Goal: Information Seeking & Learning: Learn about a topic

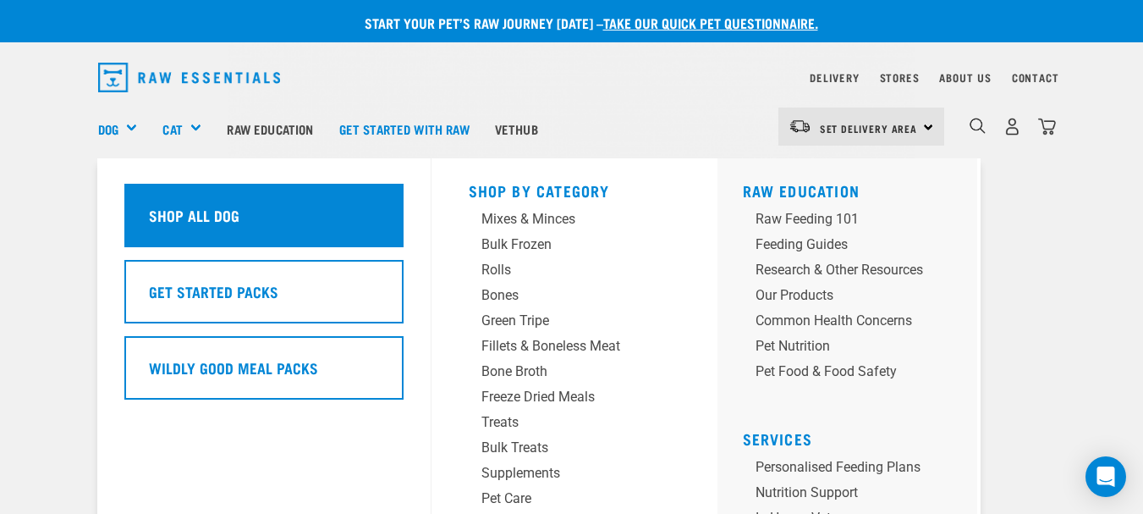
click at [209, 217] on h5 "Shop All Dog" at bounding box center [194, 215] width 91 height 22
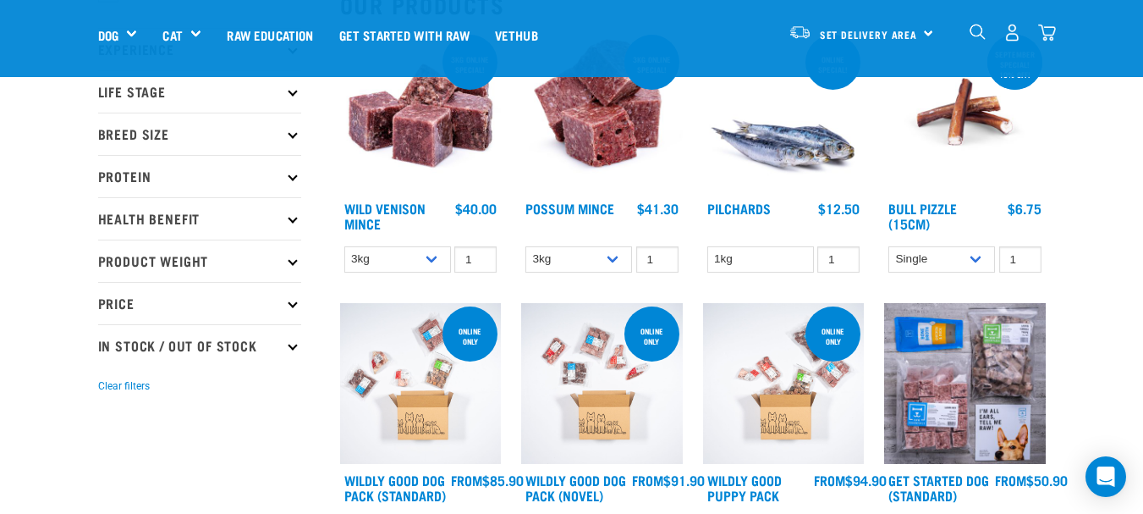
scroll to position [222, 0]
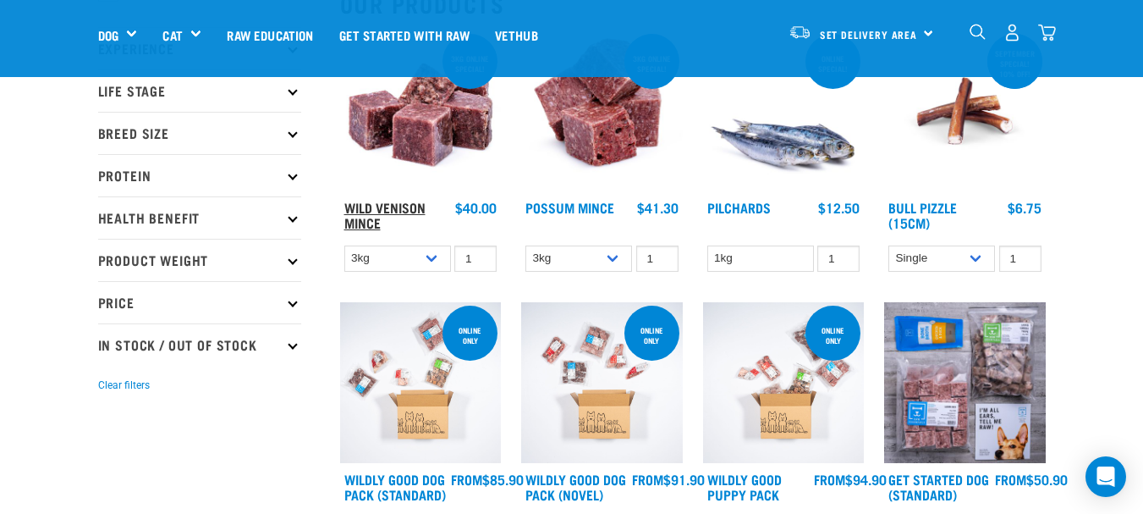
click at [377, 206] on link "Wild Venison Mince" at bounding box center [384, 214] width 81 height 23
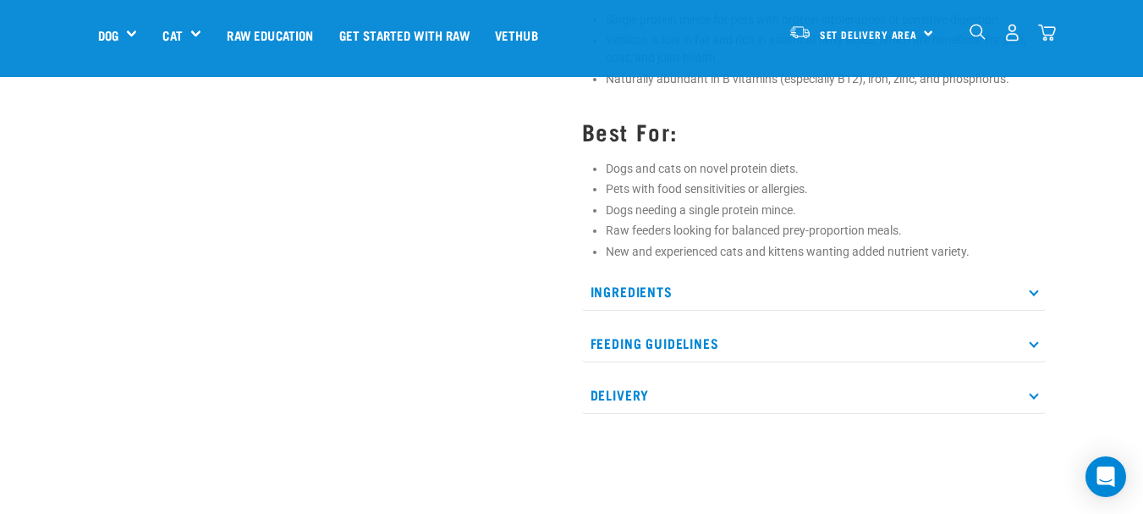
scroll to position [765, 0]
click at [1032, 294] on icon at bounding box center [1033, 288] width 9 height 9
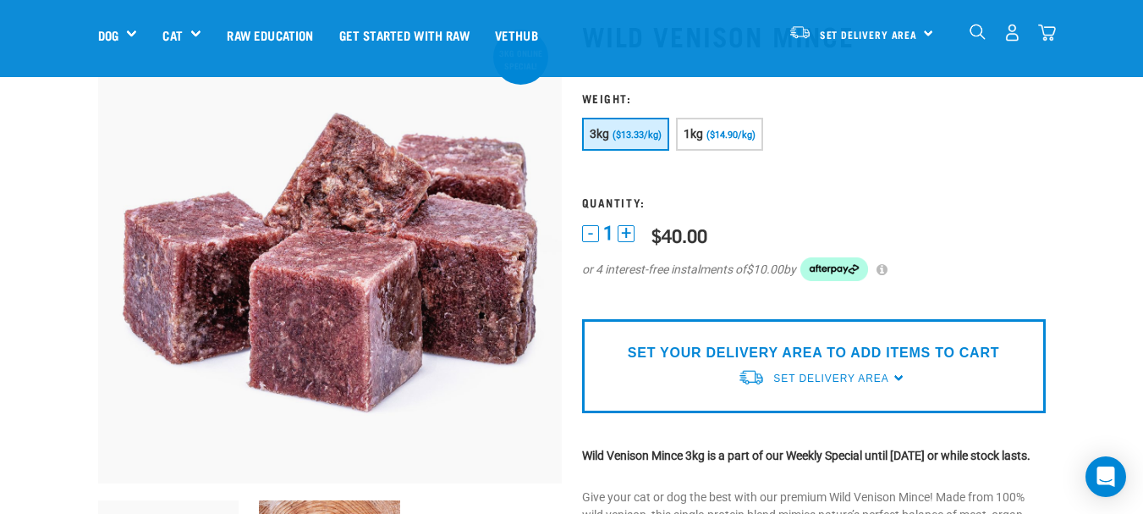
scroll to position [105, 0]
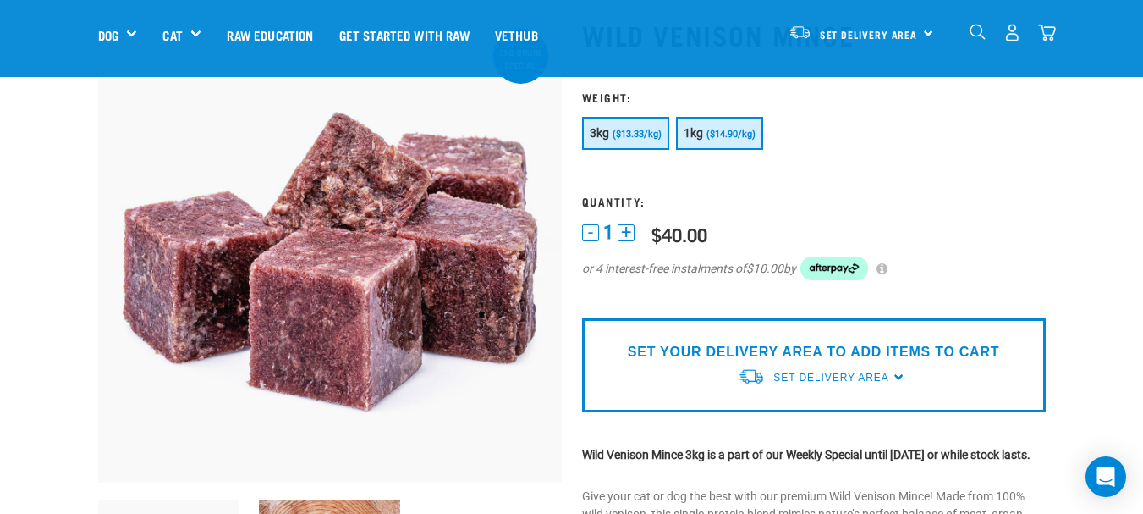
click at [722, 127] on button "1kg ($14.90/kg)" at bounding box center [719, 133] width 87 height 33
click at [639, 128] on button "3kg ($13.33/kg)" at bounding box center [625, 133] width 87 height 33
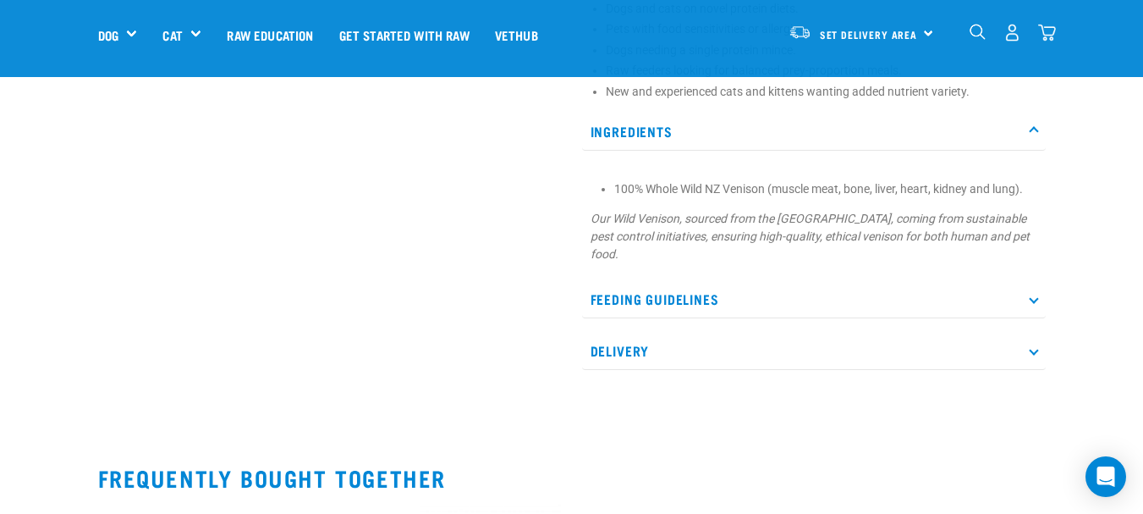
scroll to position [927, 0]
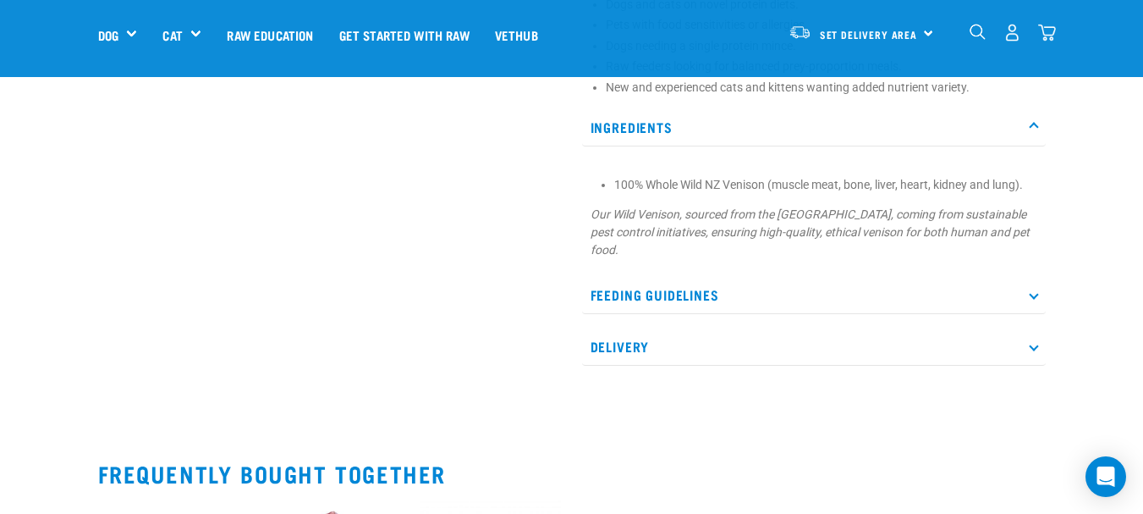
click at [1037, 297] on p "Feeding Guidelines" at bounding box center [814, 295] width 464 height 38
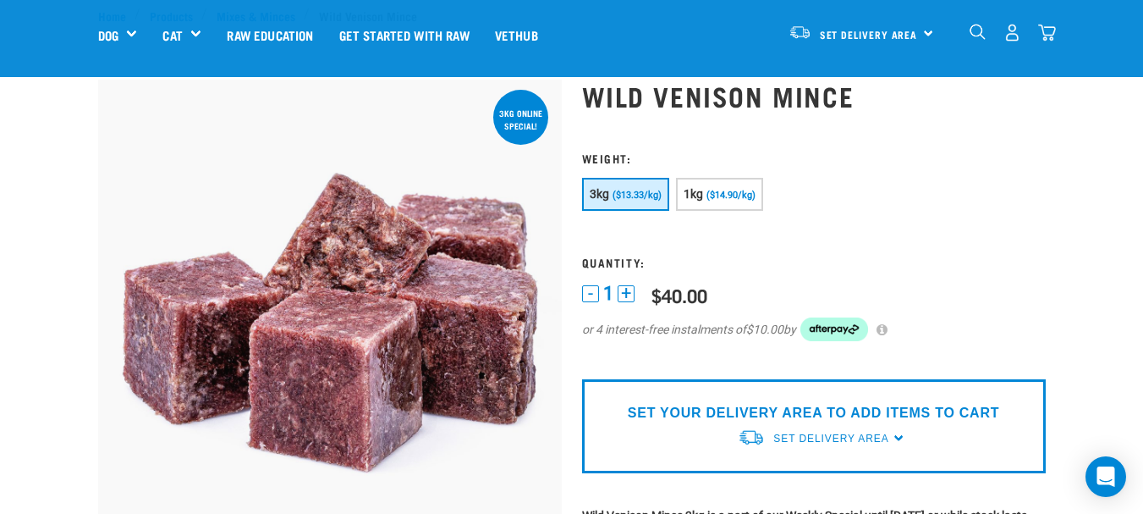
scroll to position [0, 0]
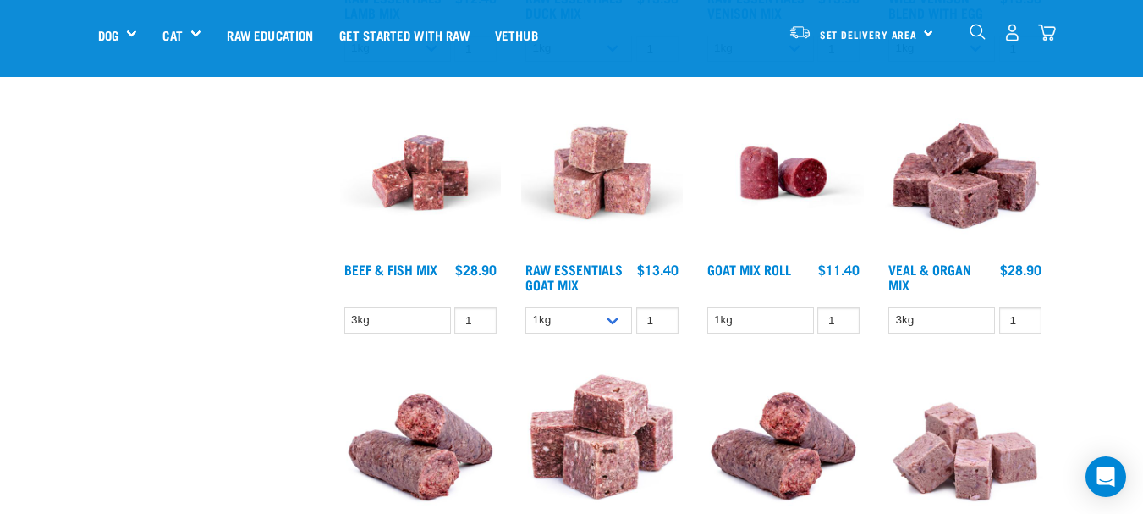
scroll to position [1354, 0]
click at [728, 270] on link "Goat Mix Roll" at bounding box center [749, 268] width 84 height 8
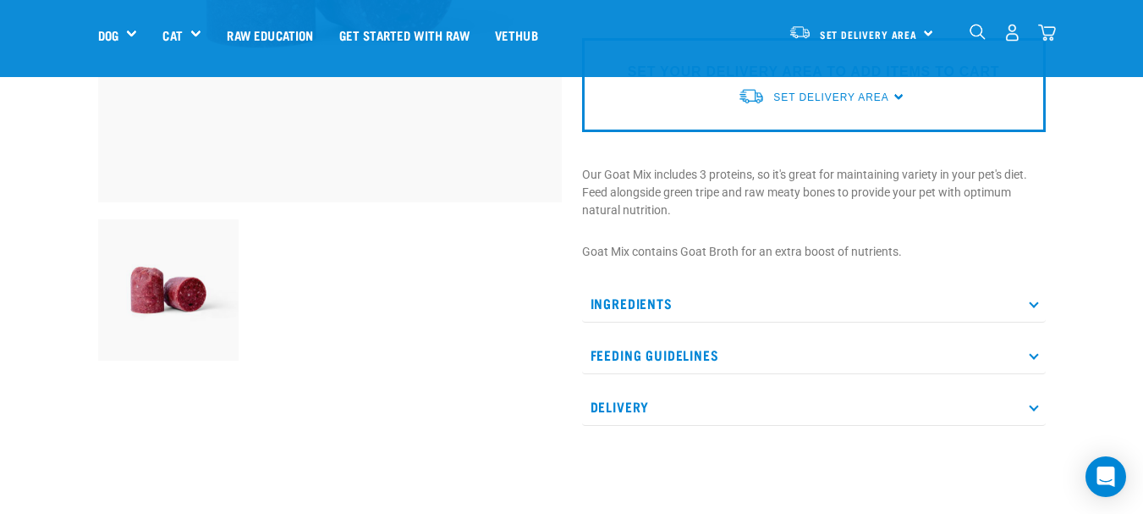
scroll to position [386, 0]
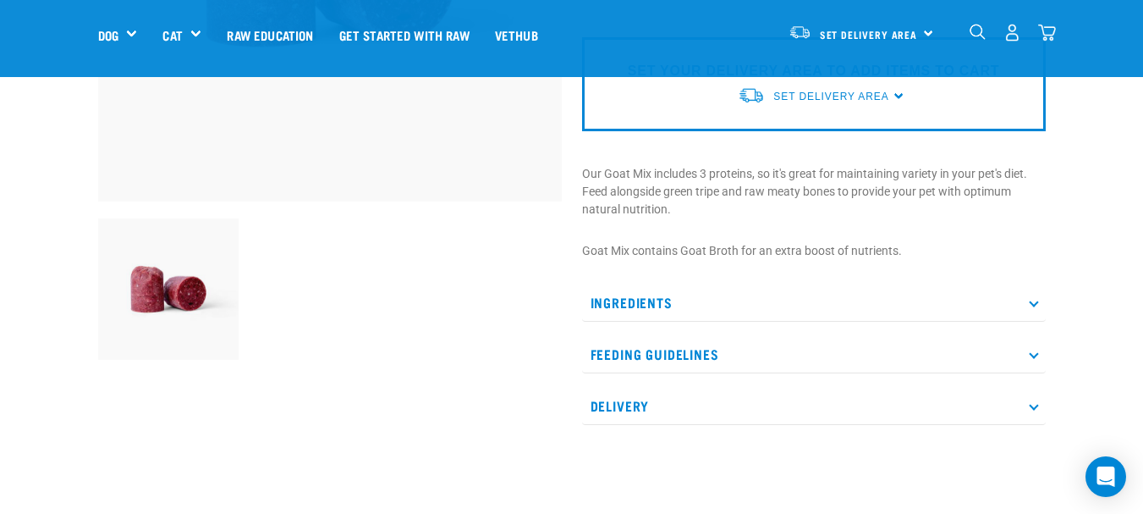
click at [1032, 300] on icon at bounding box center [1033, 302] width 9 height 9
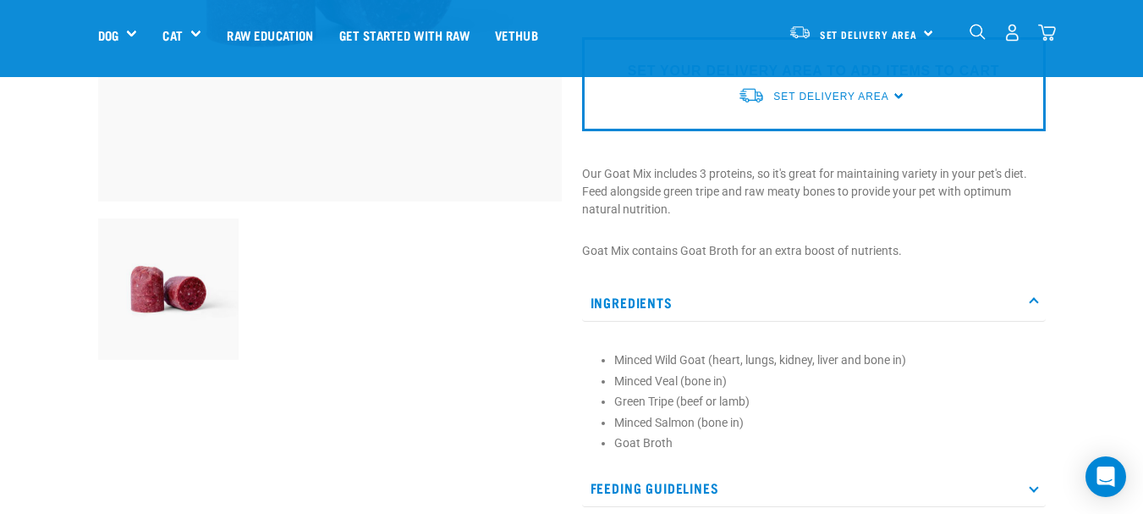
click at [1032, 300] on icon at bounding box center [1033, 302] width 9 height 9
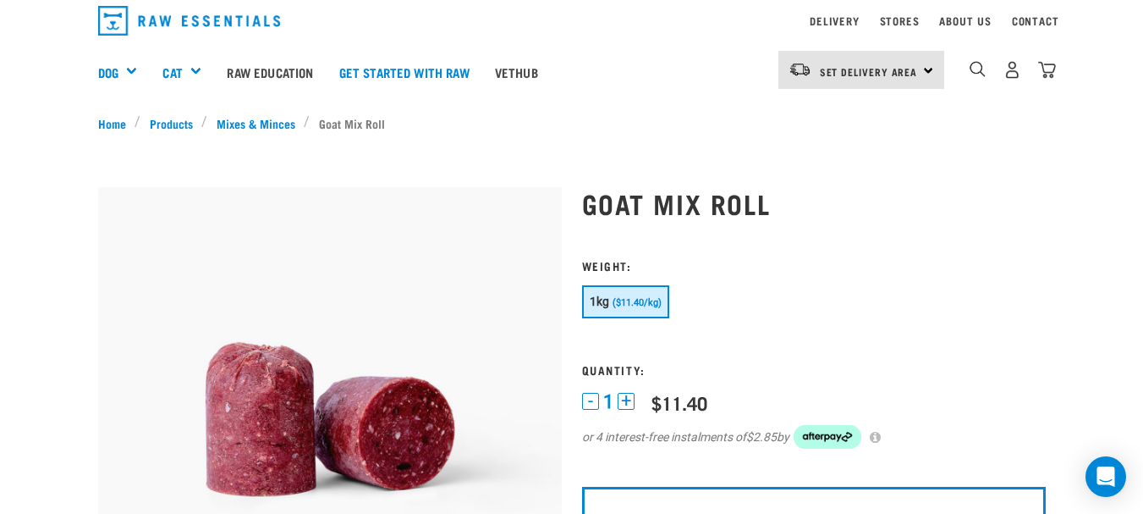
scroll to position [0, 0]
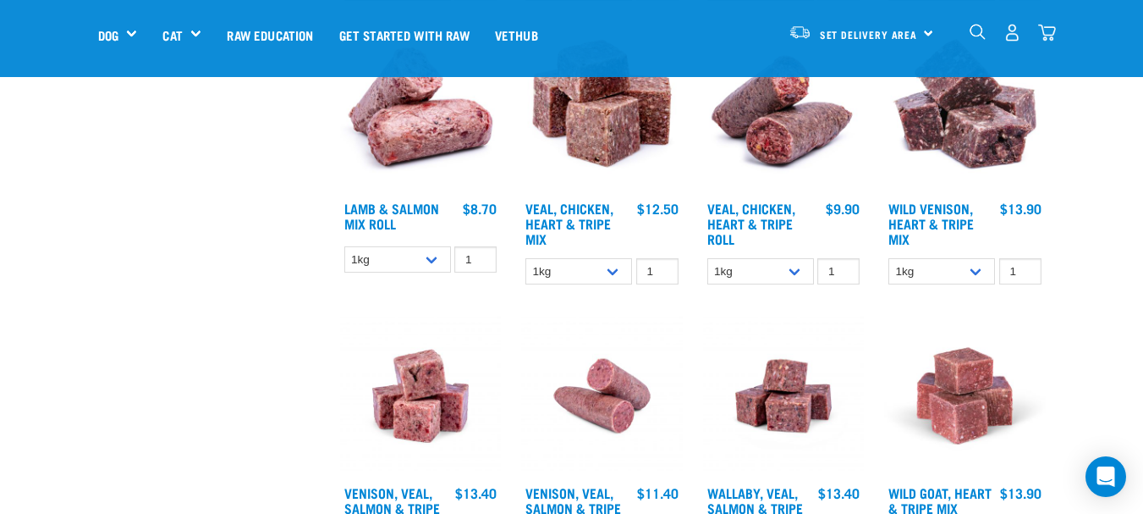
scroll to position [1956, 0]
click at [974, 123] on img at bounding box center [965, 113] width 162 height 162
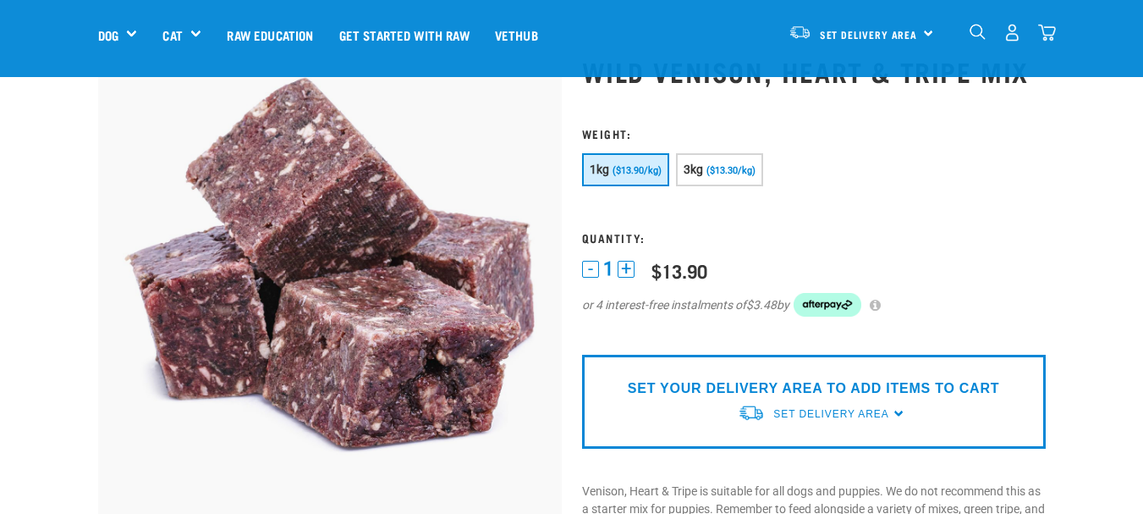
scroll to position [69, 0]
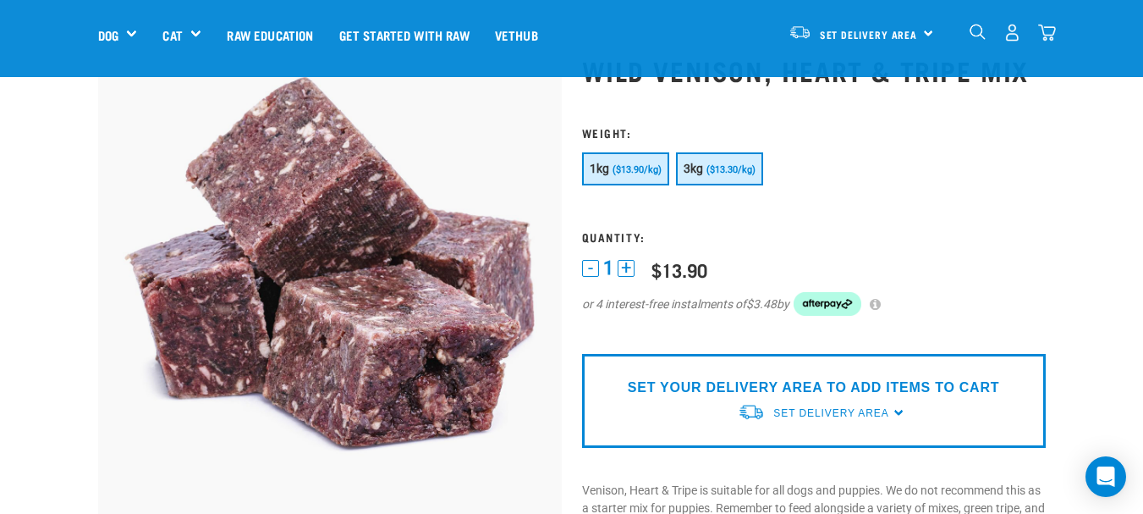
click at [711, 176] on button "3kg ($13.30/kg)" at bounding box center [719, 168] width 87 height 33
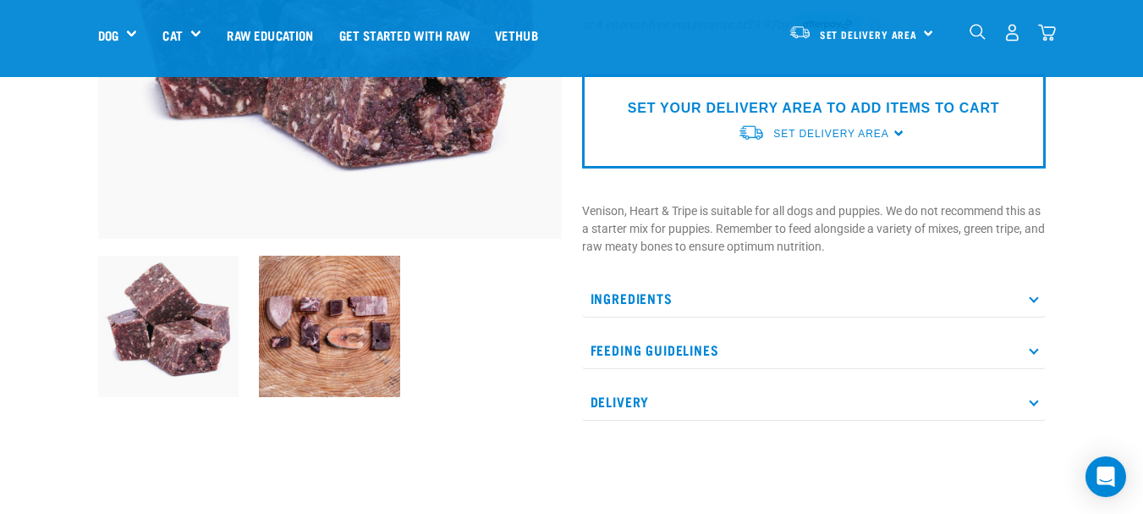
scroll to position [350, 0]
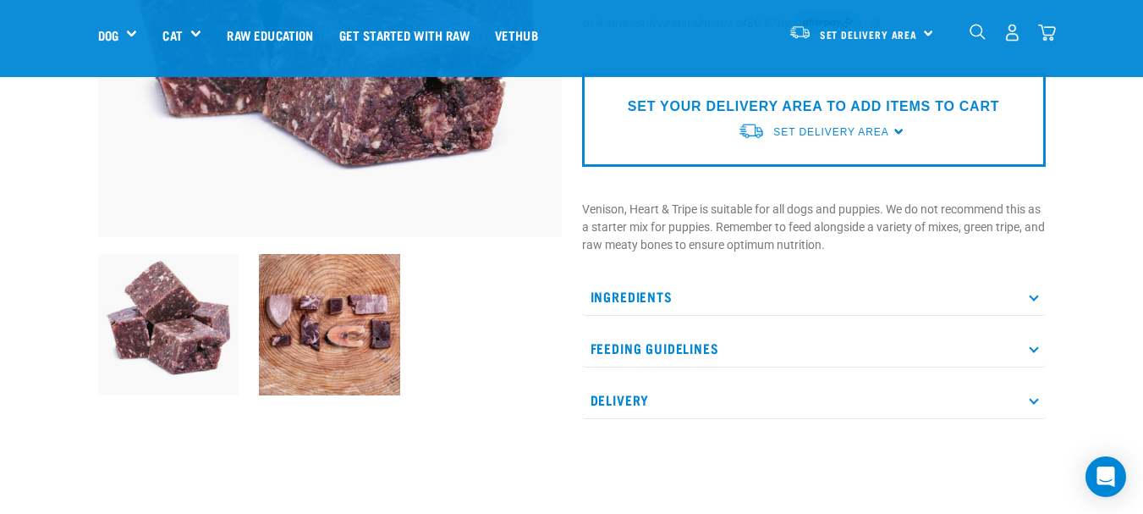
click at [1035, 297] on icon at bounding box center [1033, 296] width 9 height 9
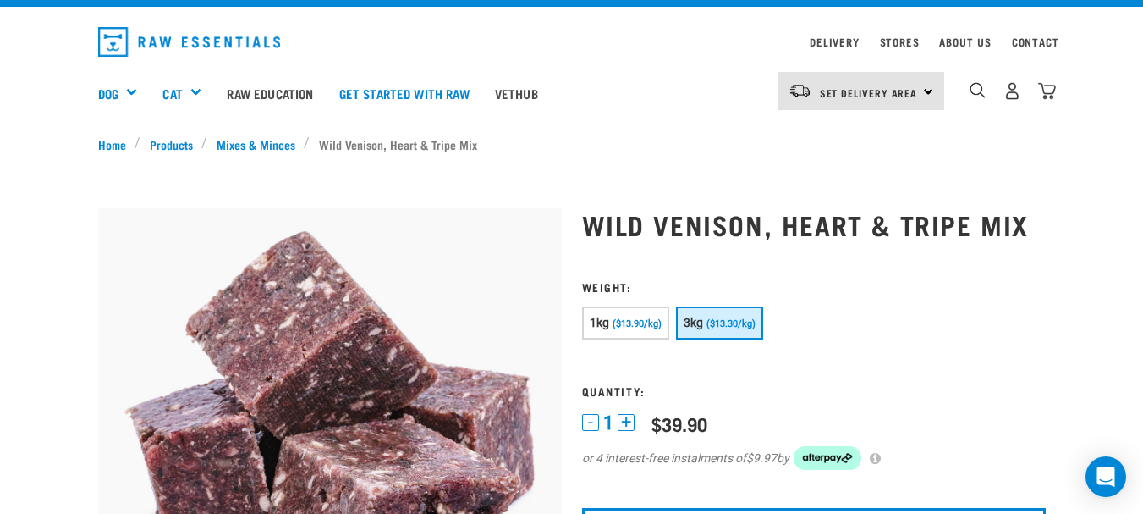
scroll to position [36, 0]
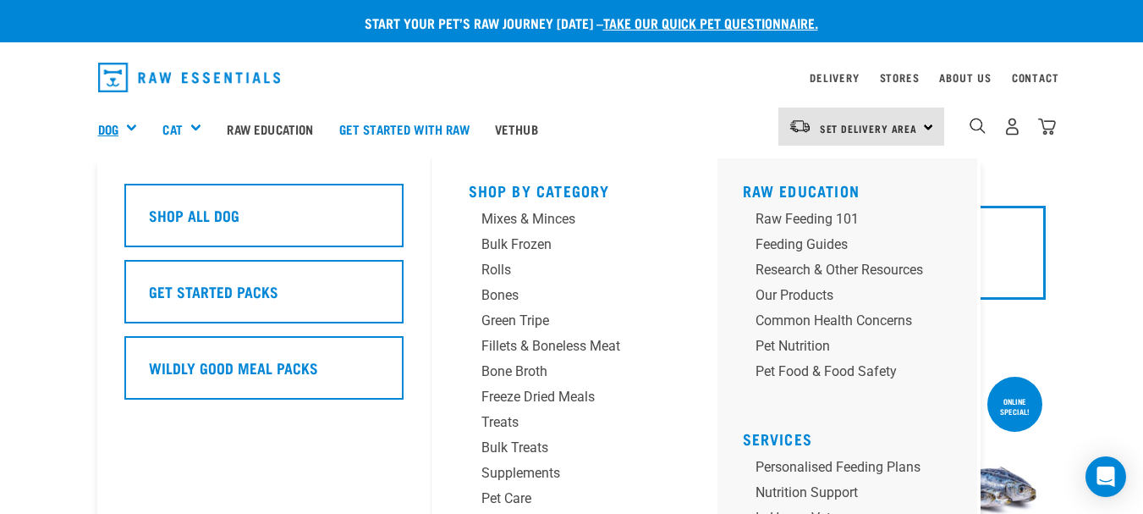
click at [118, 124] on link "Dog" at bounding box center [108, 128] width 20 height 19
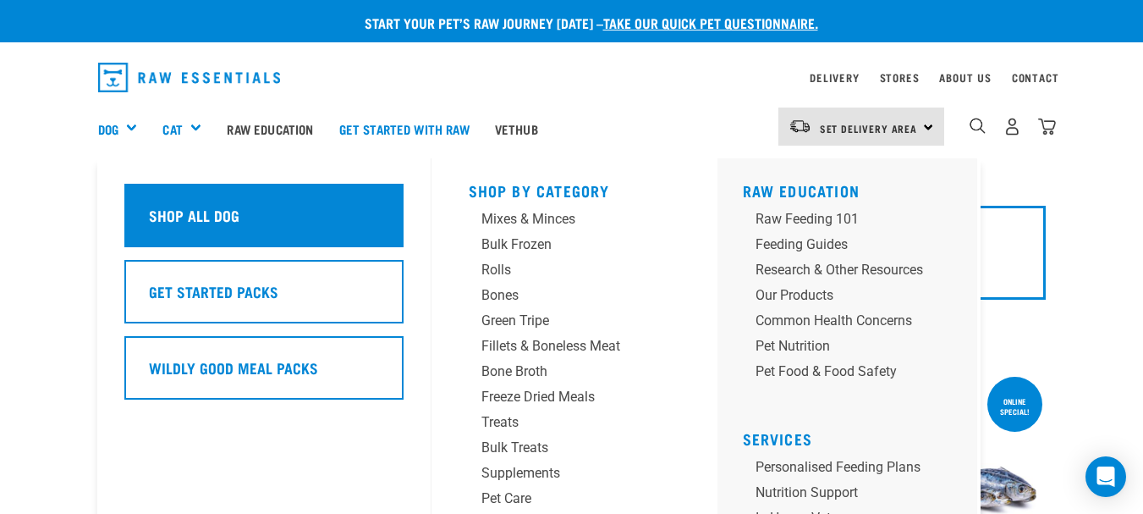
click at [164, 215] on h5 "Shop All Dog" at bounding box center [194, 215] width 91 height 22
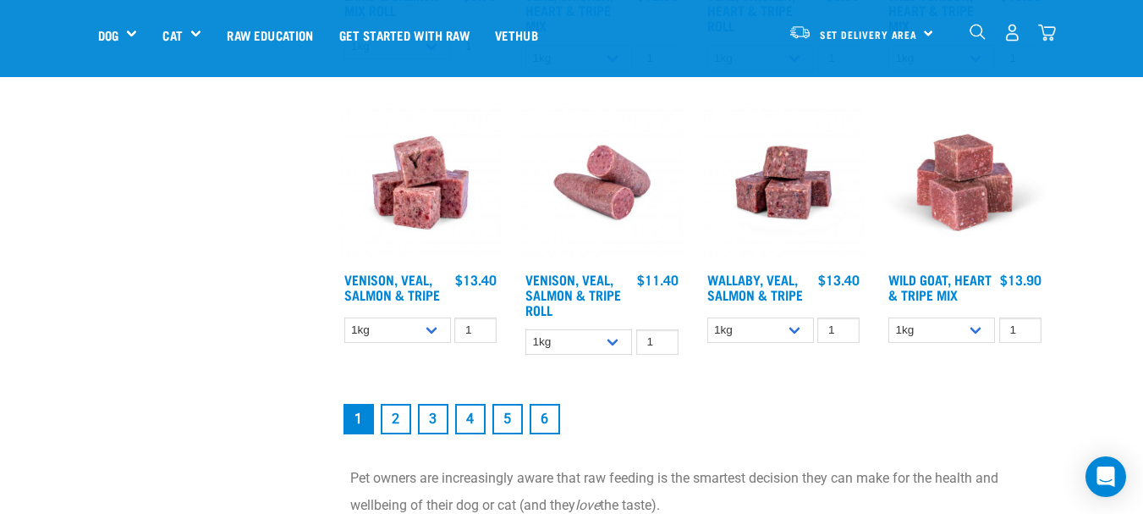
scroll to position [2167, 0]
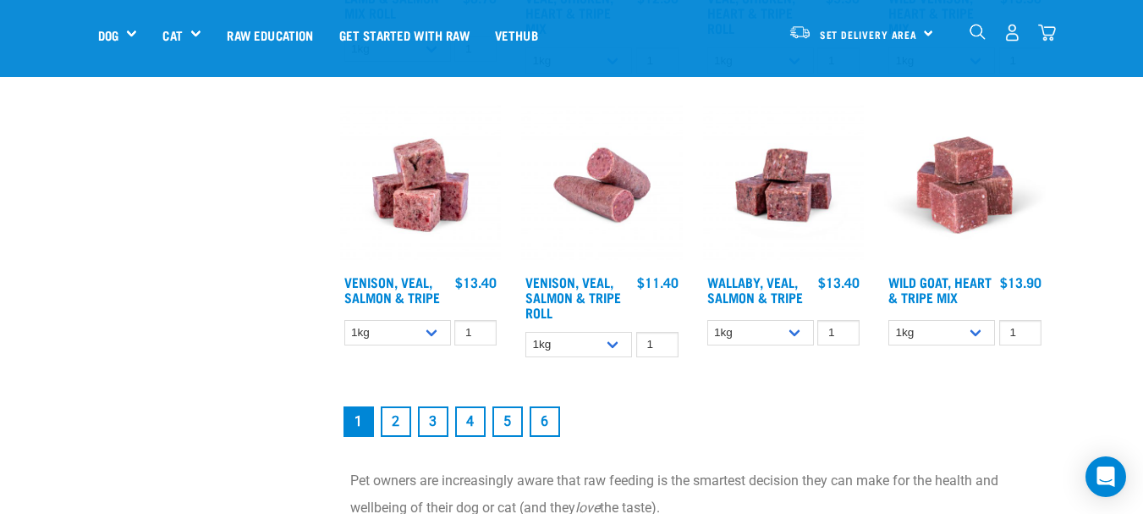
click at [544, 424] on link "6" at bounding box center [545, 421] width 30 height 30
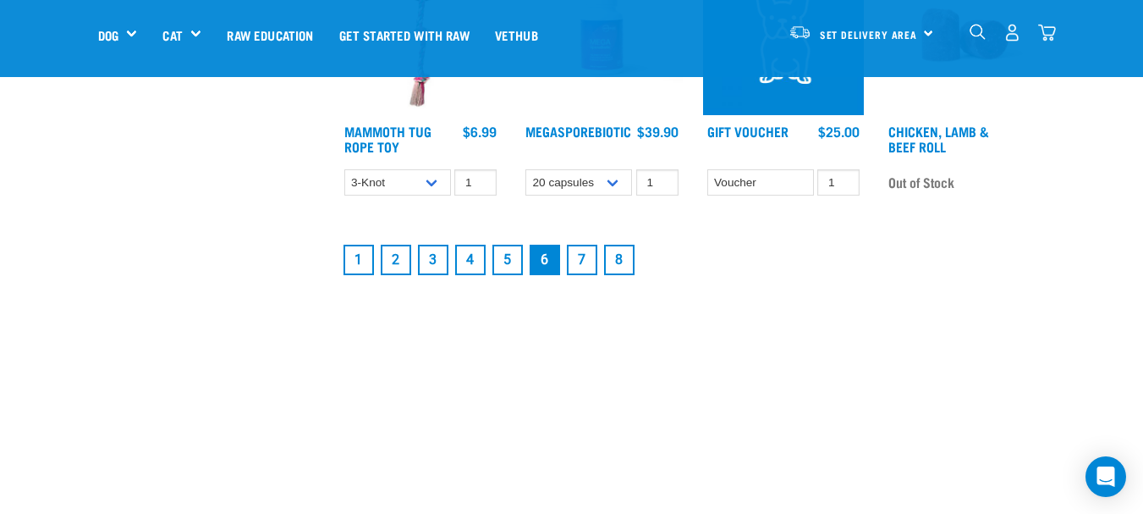
scroll to position [2280, 0]
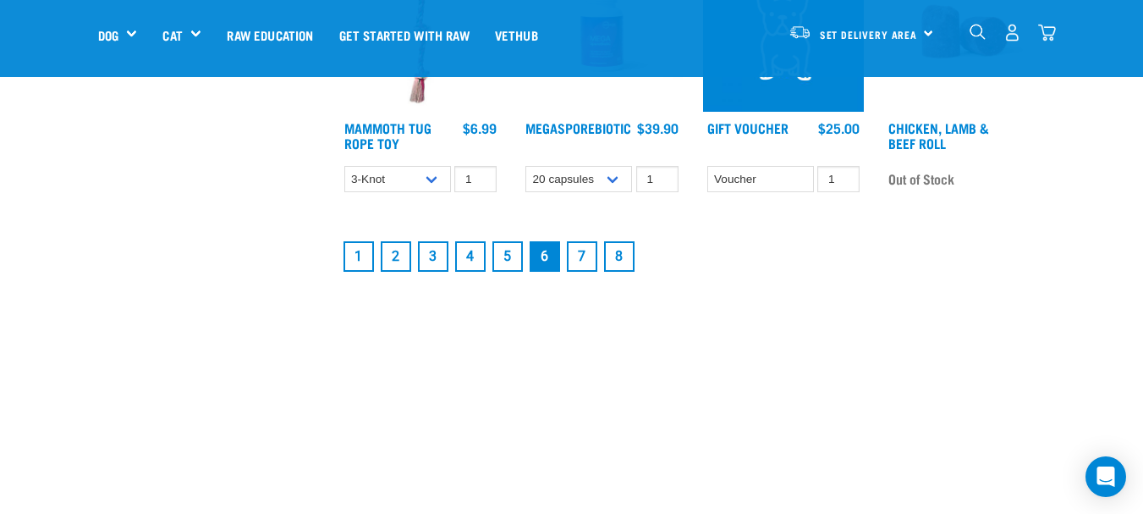
click at [580, 271] on link "7" at bounding box center [582, 256] width 30 height 30
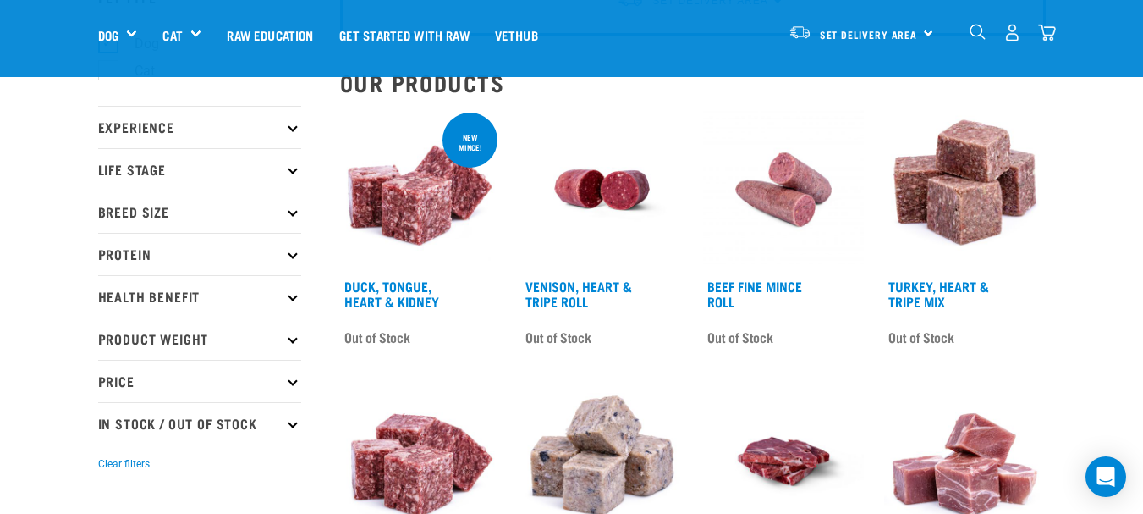
scroll to position [146, 0]
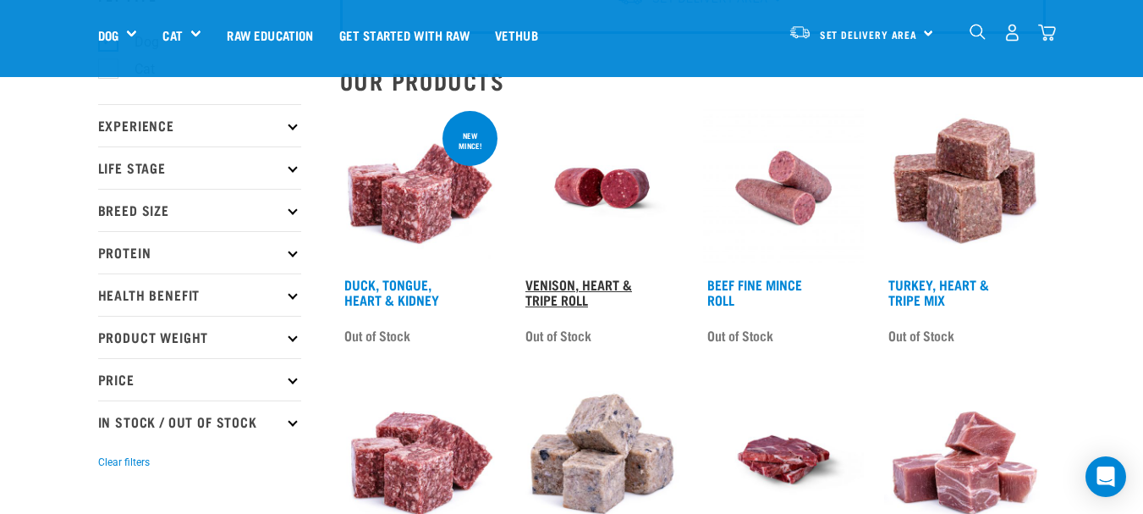
click at [569, 285] on link "Venison, Heart & Tripe Roll" at bounding box center [578, 291] width 107 height 23
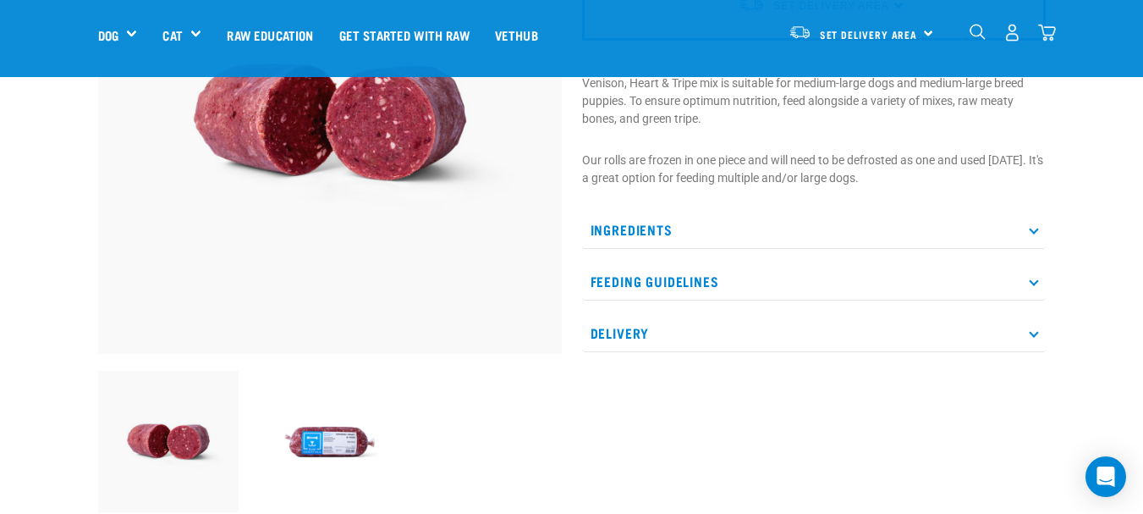
scroll to position [243, 0]
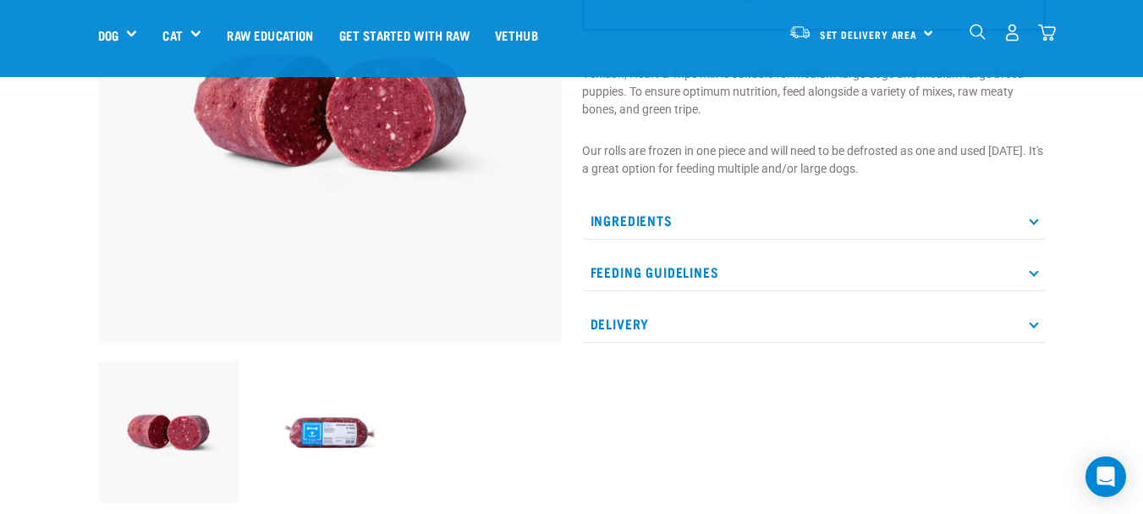
click at [1034, 217] on icon at bounding box center [1033, 219] width 9 height 9
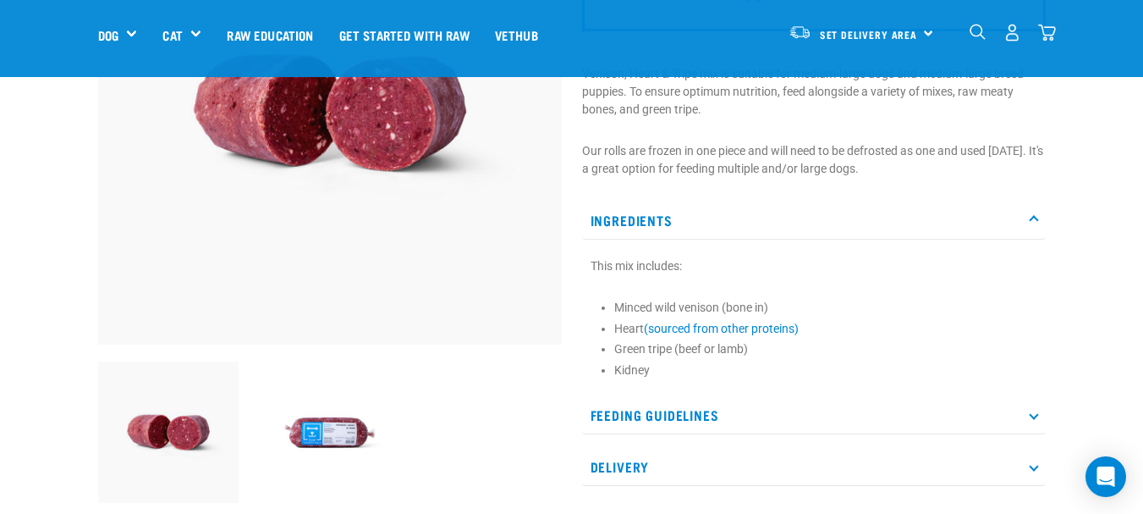
click at [1034, 217] on icon at bounding box center [1033, 219] width 9 height 9
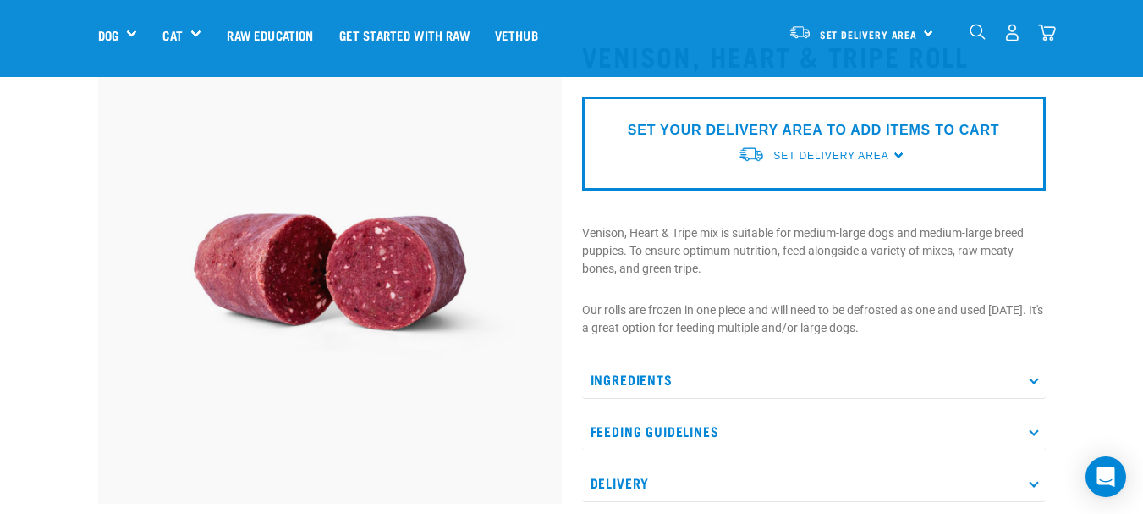
scroll to position [81, 0]
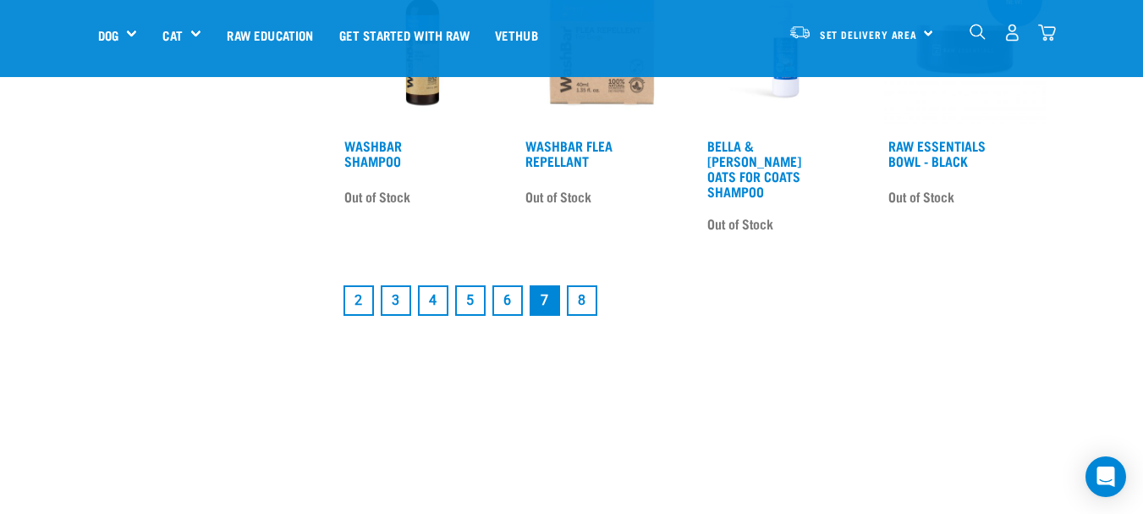
scroll to position [2207, 0]
drag, startPoint x: 465, startPoint y: 381, endPoint x: 760, endPoint y: 352, distance: 295.8
click at [575, 299] on link "8" at bounding box center [582, 299] width 30 height 30
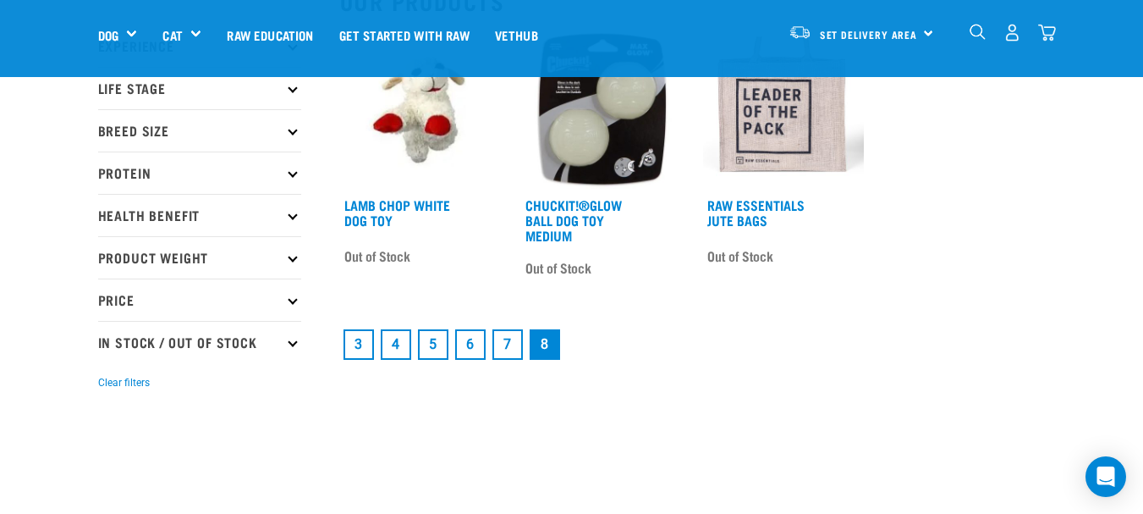
scroll to position [224, 0]
click at [437, 349] on link "5" at bounding box center [433, 345] width 30 height 30
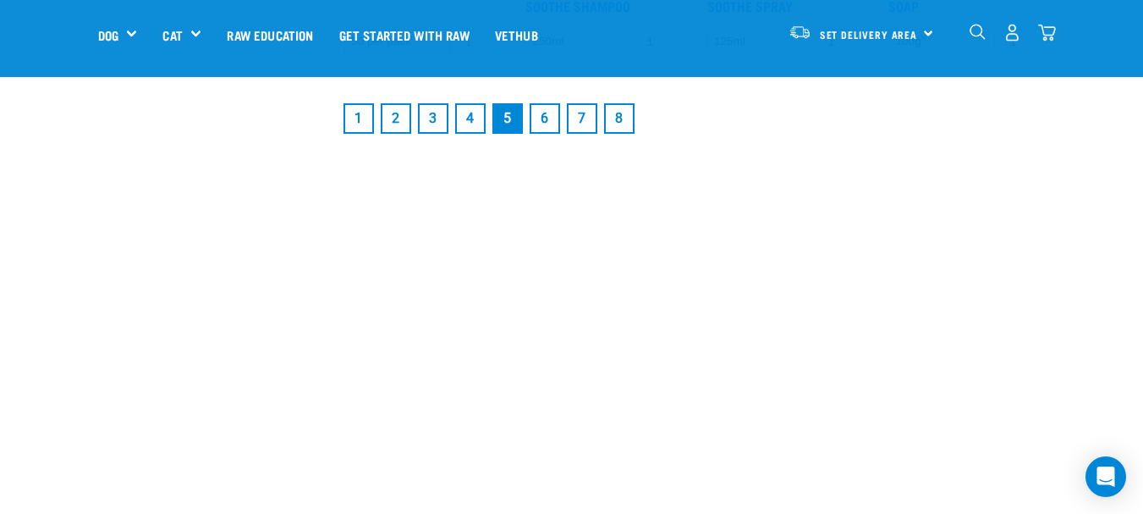
scroll to position [2472, 0]
click at [466, 116] on link "4" at bounding box center [470, 119] width 30 height 30
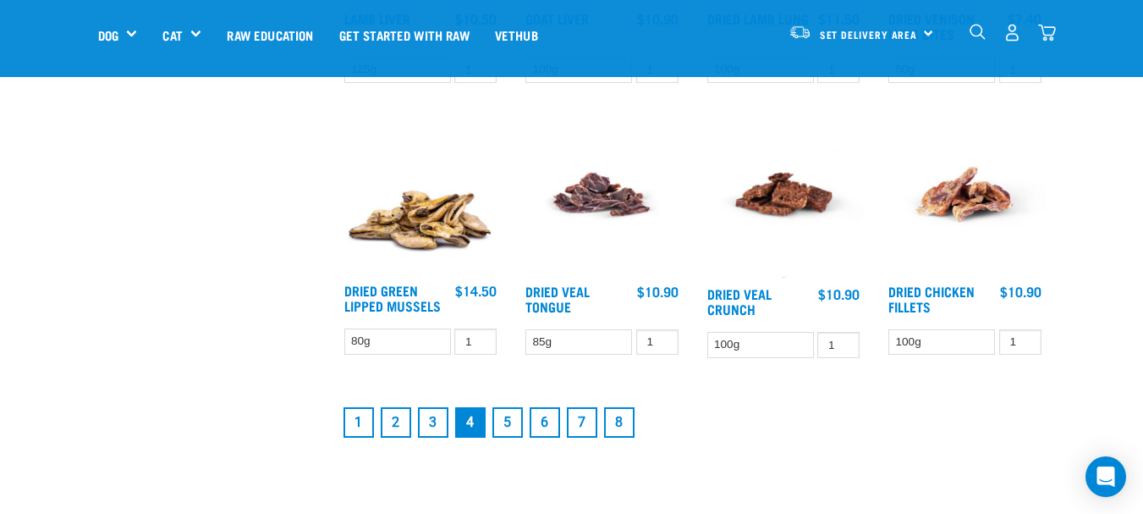
scroll to position [2065, 0]
click at [423, 426] on link "3" at bounding box center [433, 422] width 30 height 30
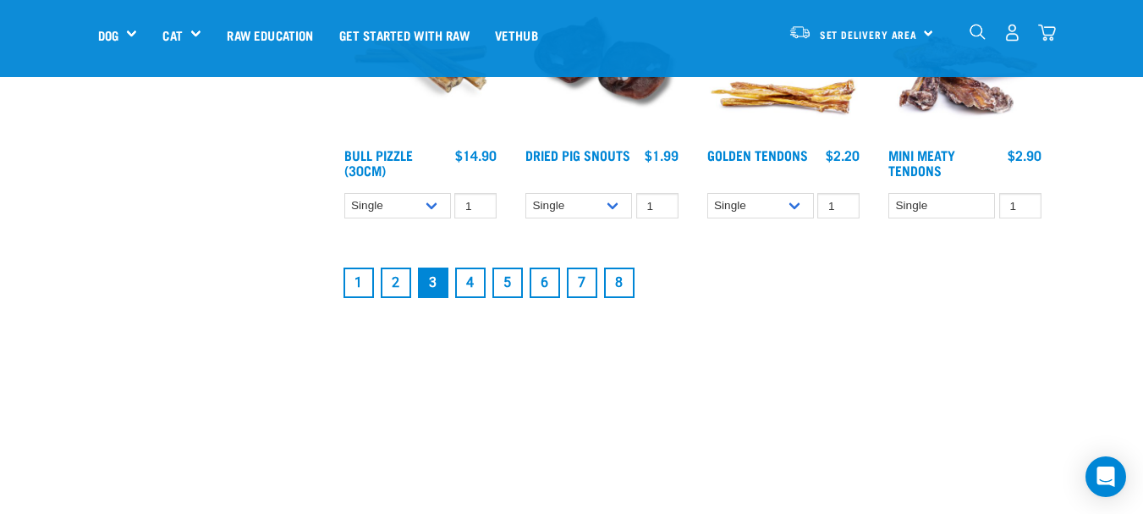
scroll to position [2213, 0]
click at [396, 281] on link "2" at bounding box center [396, 281] width 30 height 30
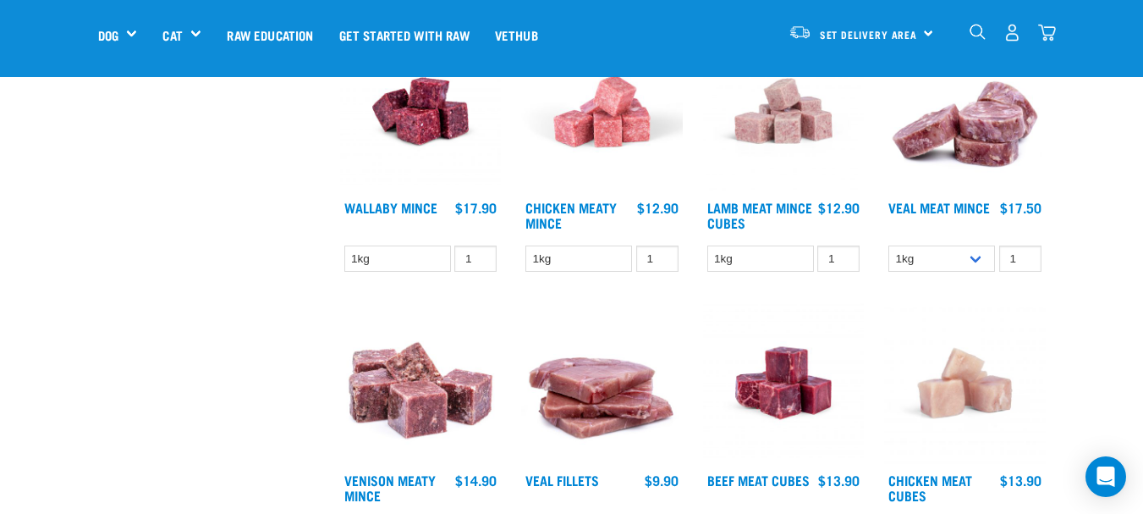
scroll to position [1320, 0]
click at [765, 205] on link "Lamb Meat Mince Cubes" at bounding box center [759, 215] width 105 height 23
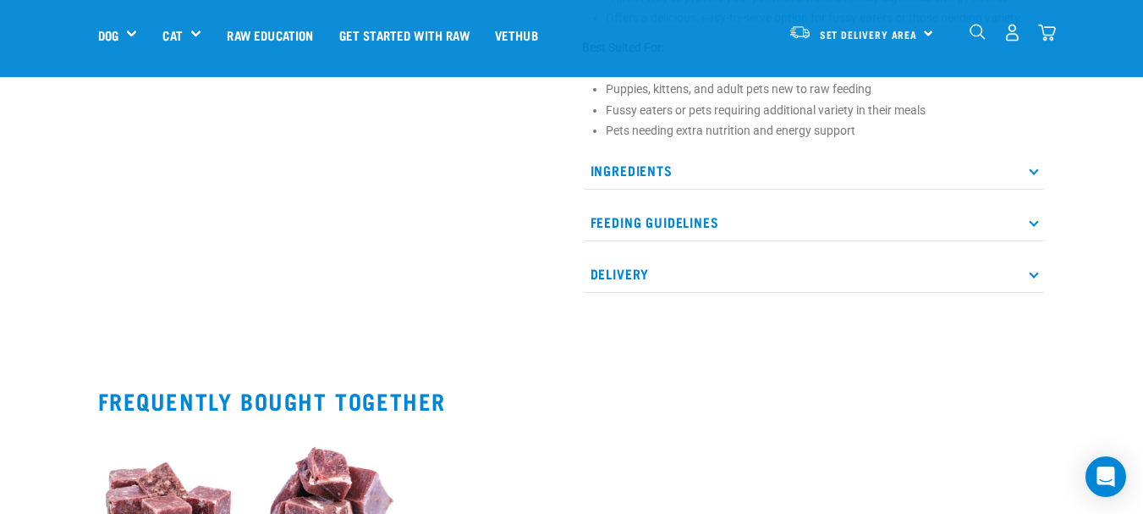
scroll to position [735, 0]
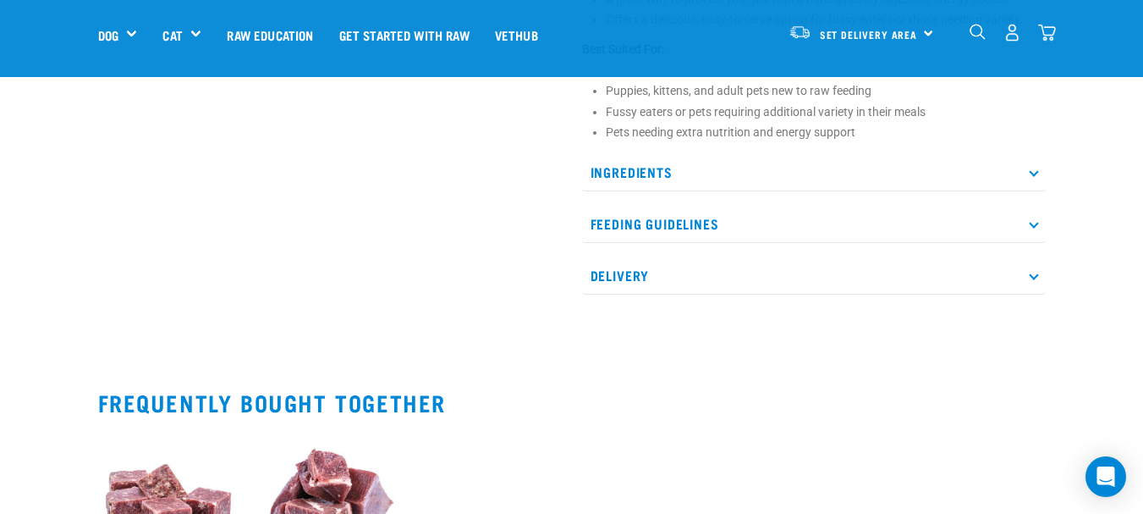
click at [1035, 179] on p "Ingredients" at bounding box center [814, 172] width 464 height 38
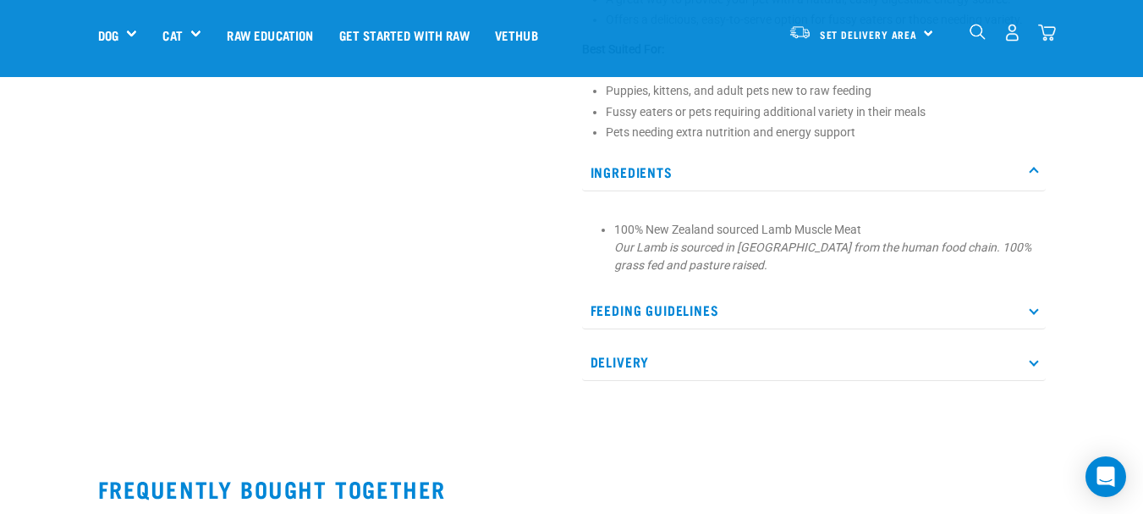
click at [1035, 179] on p "Ingredients" at bounding box center [814, 172] width 464 height 38
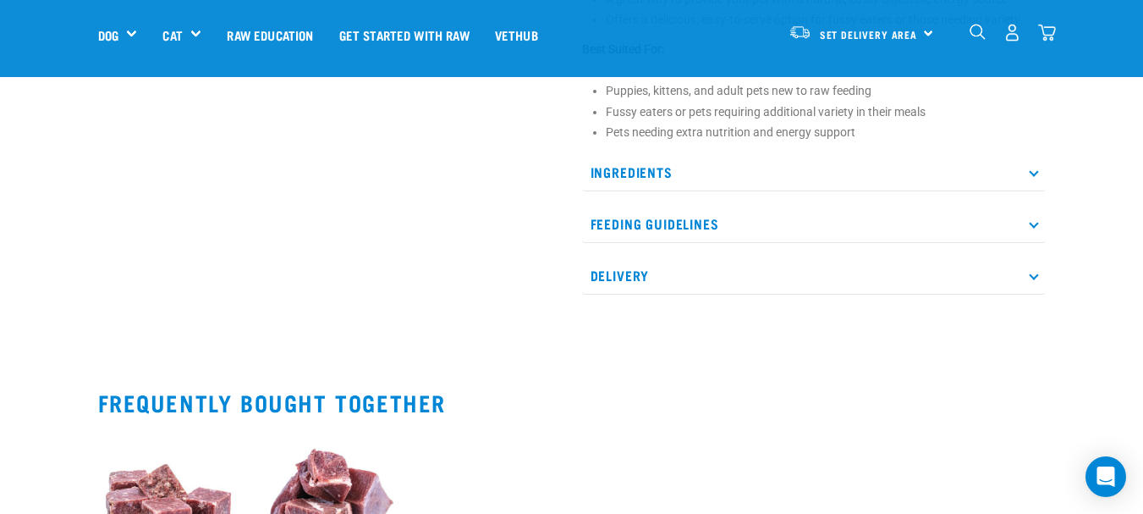
click at [1035, 179] on p "Ingredients" at bounding box center [814, 172] width 464 height 38
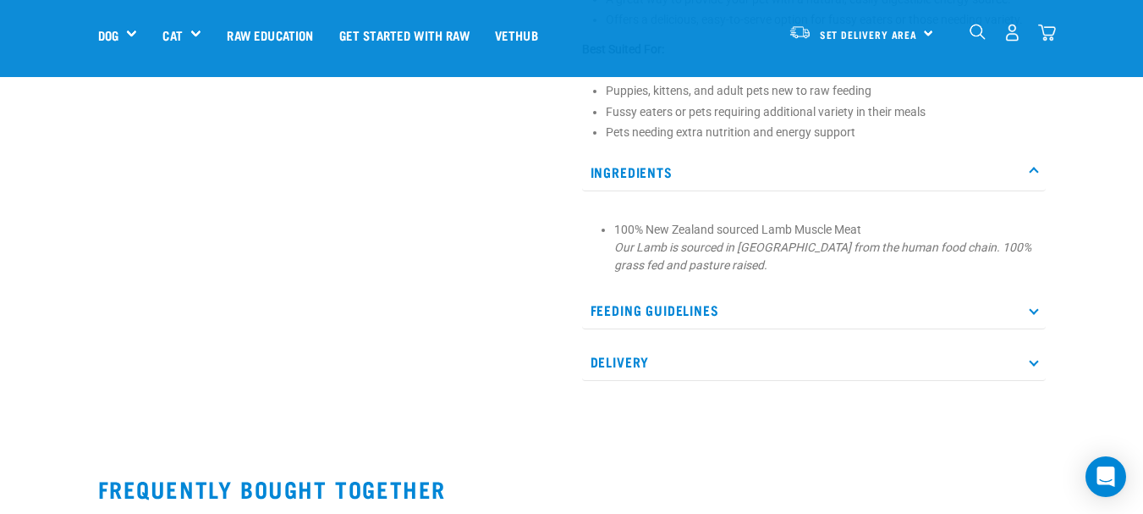
click at [1035, 179] on p "Ingredients" at bounding box center [814, 172] width 464 height 38
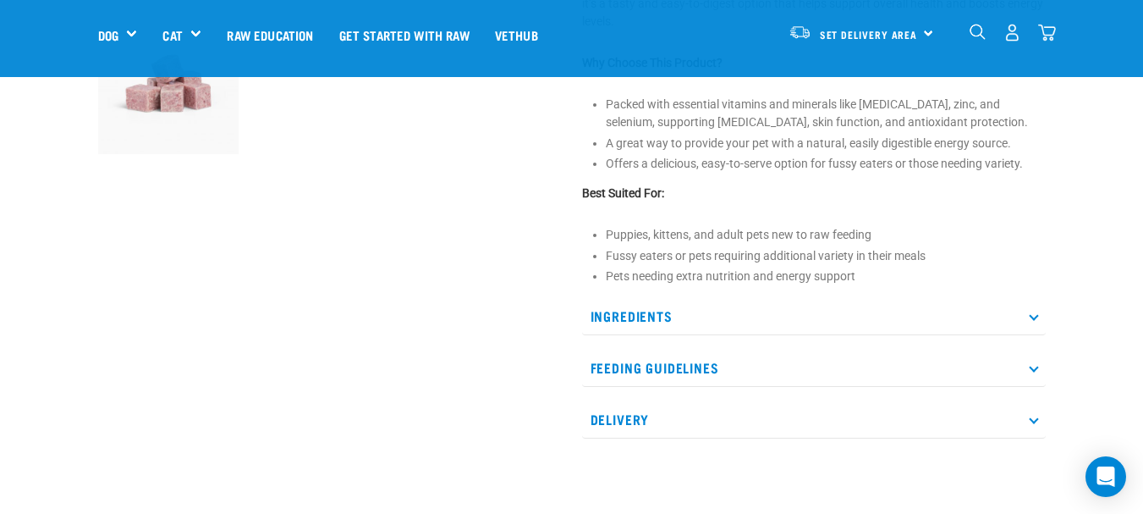
scroll to position [593, 0]
click at [776, 317] on p "Ingredients" at bounding box center [814, 314] width 464 height 38
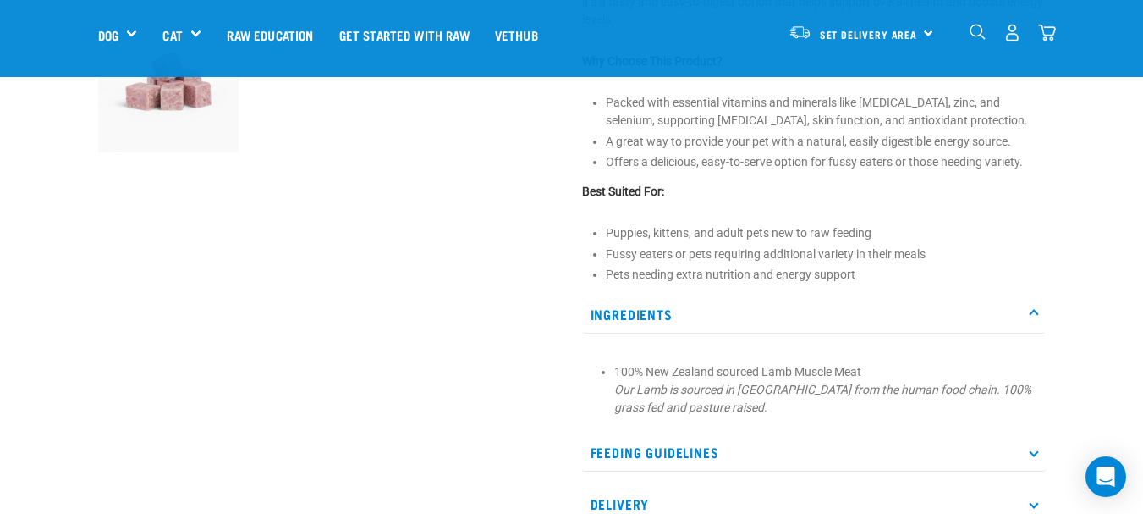
click at [776, 317] on p "Ingredients" at bounding box center [814, 314] width 464 height 38
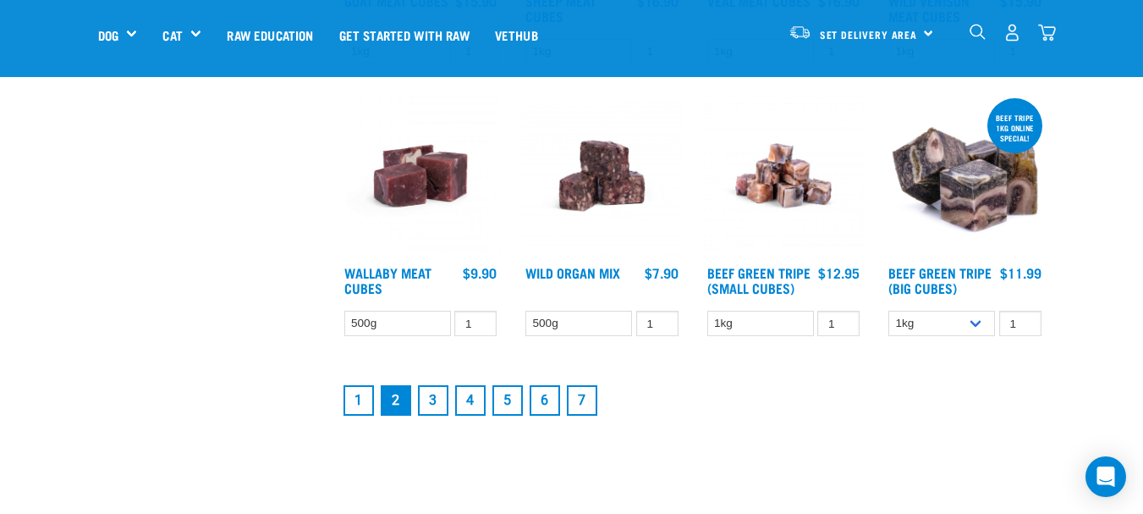
scroll to position [2070, 0]
click at [352, 406] on link "1" at bounding box center [358, 401] width 30 height 30
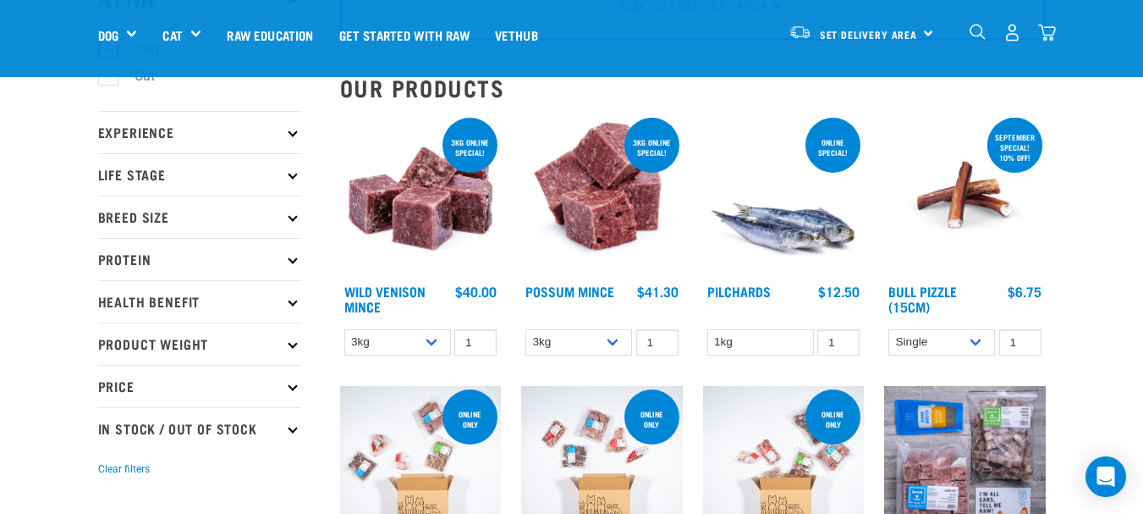
scroll to position [141, 0]
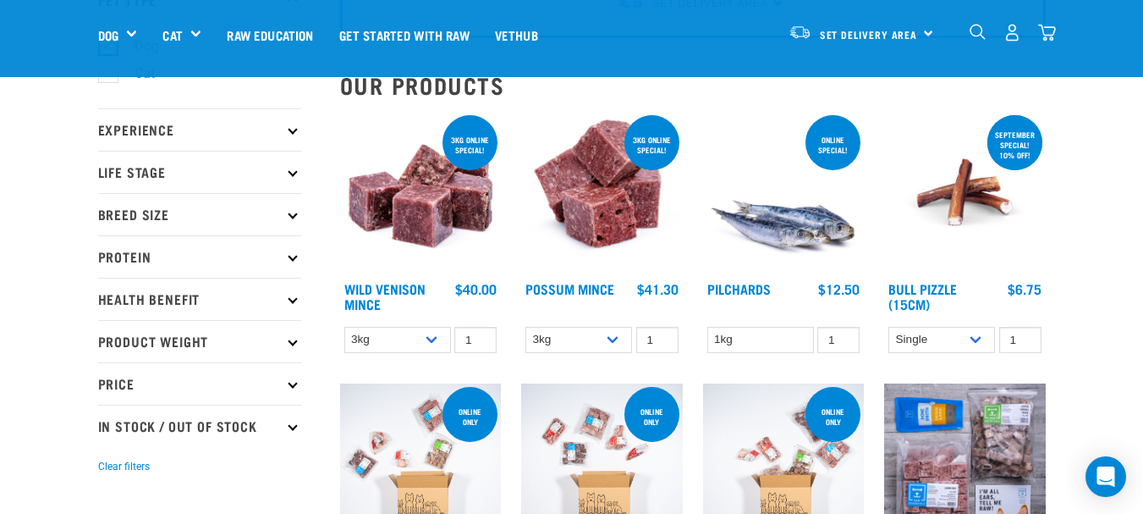
click at [428, 218] on img at bounding box center [421, 193] width 162 height 162
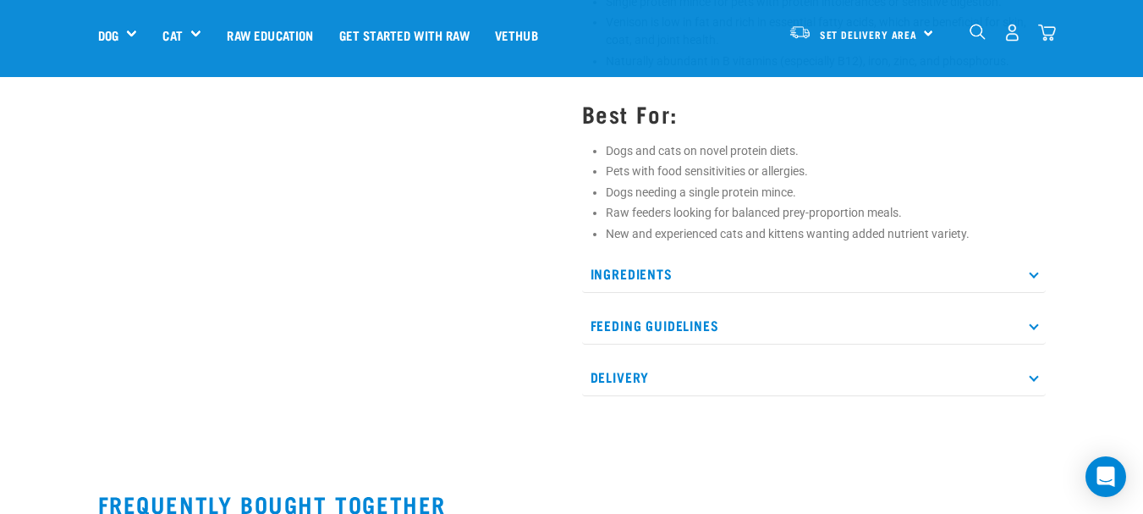
scroll to position [782, 0]
click at [1034, 277] on icon at bounding box center [1033, 271] width 9 height 9
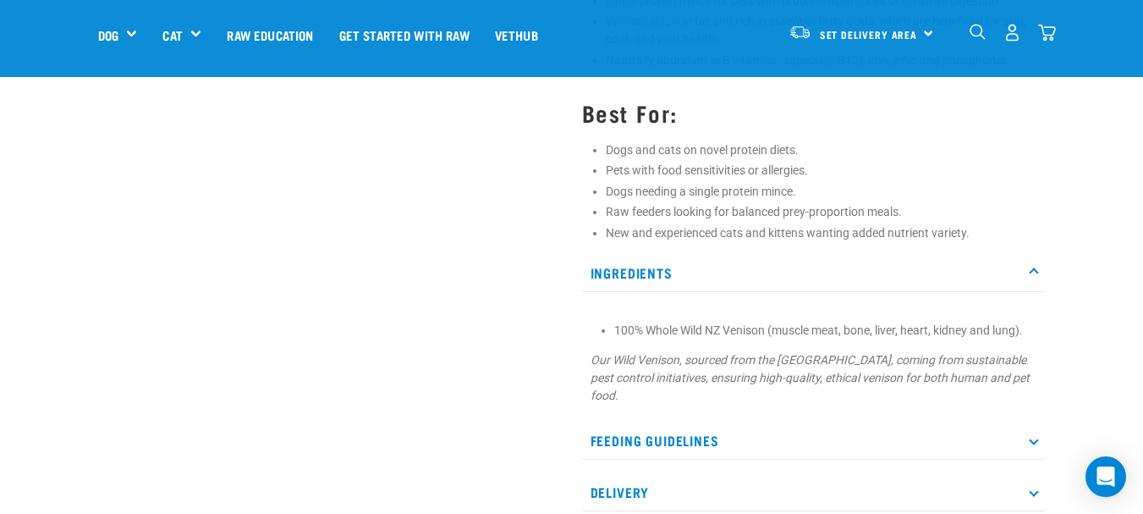
click at [1034, 277] on icon at bounding box center [1033, 271] width 9 height 9
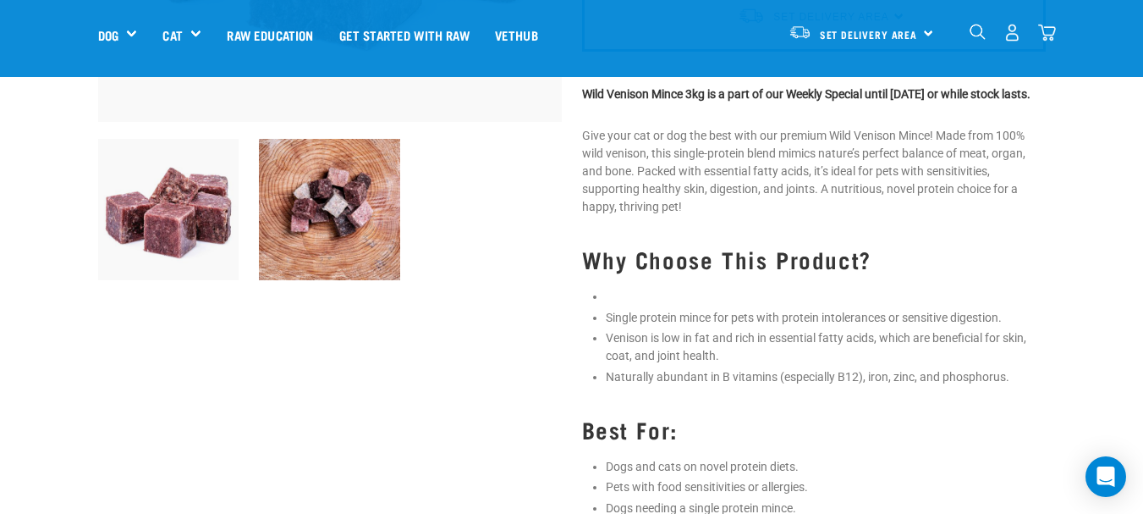
scroll to position [463, 0]
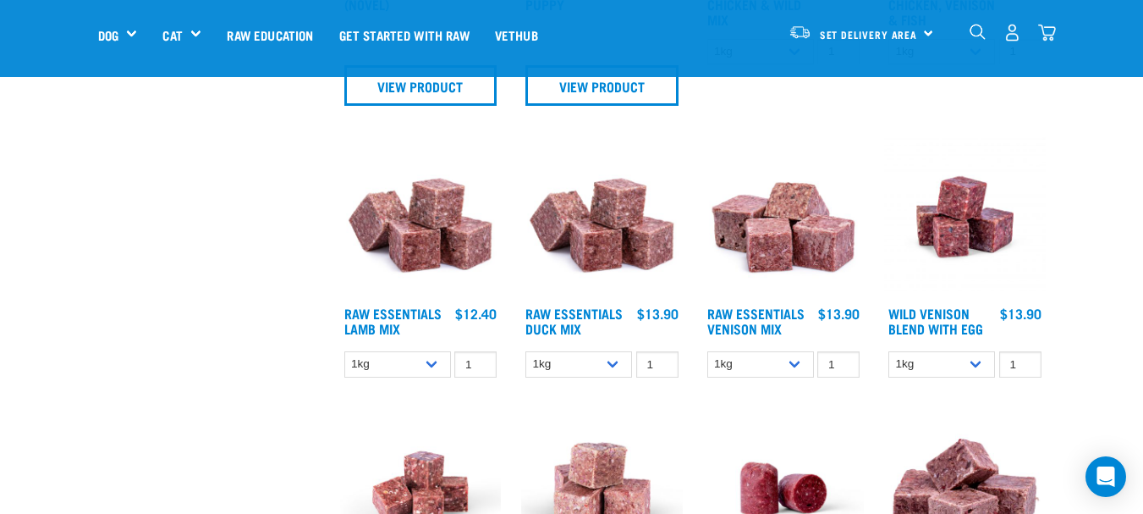
scroll to position [1038, 0]
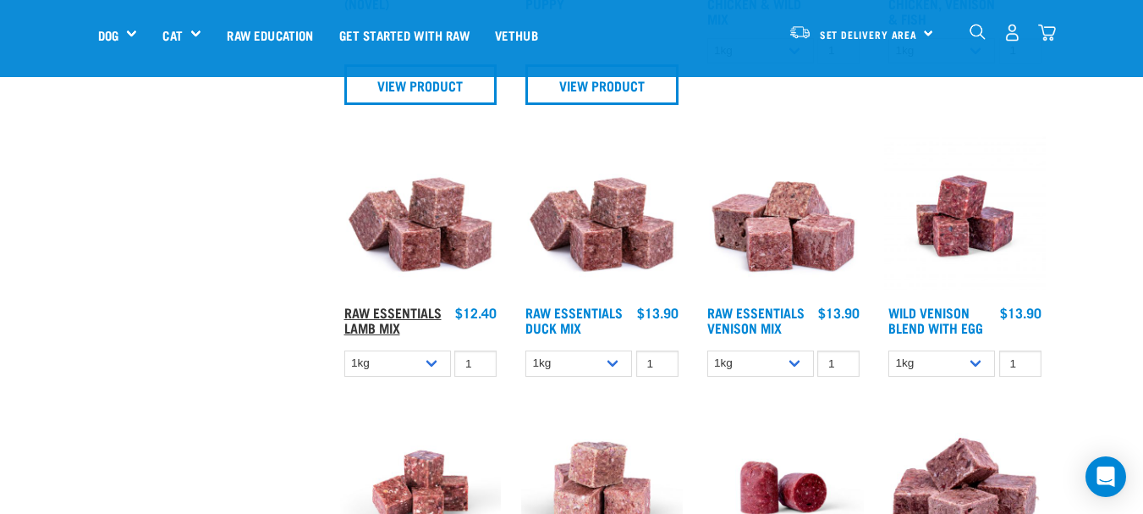
click at [410, 312] on link "Raw Essentials Lamb Mix" at bounding box center [392, 319] width 97 height 23
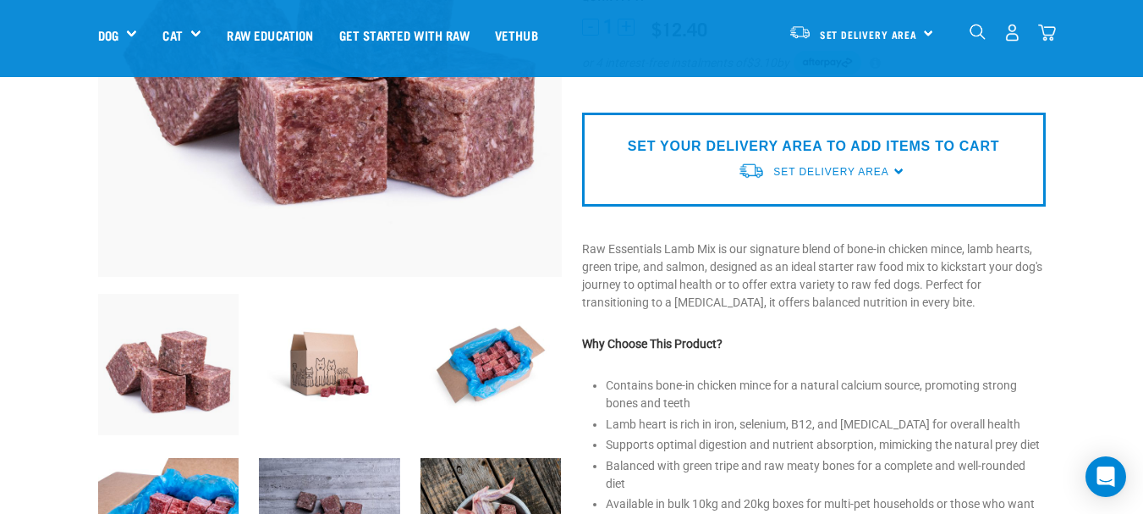
scroll to position [646, 0]
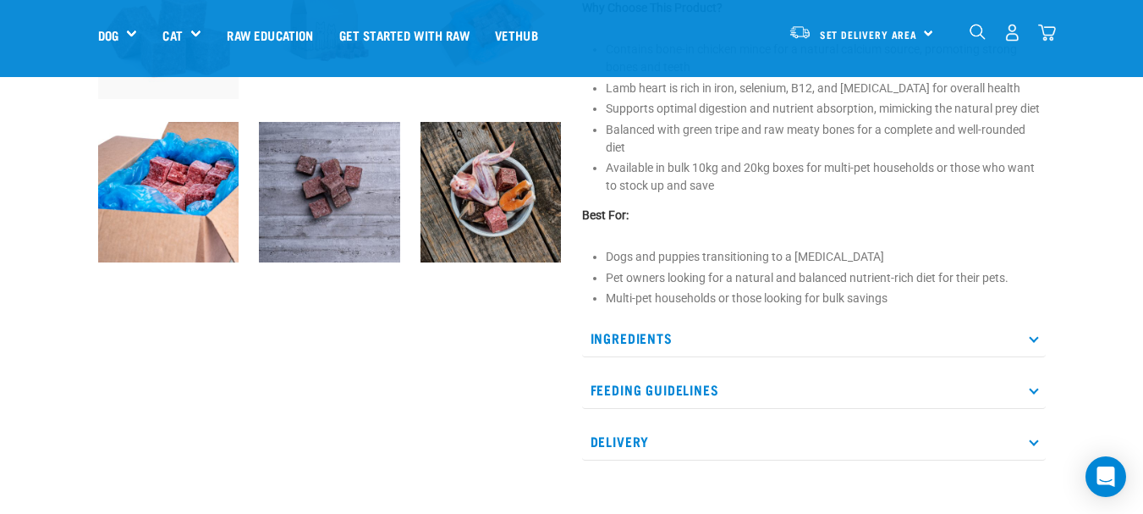
click at [620, 339] on p "Ingredients" at bounding box center [814, 338] width 464 height 38
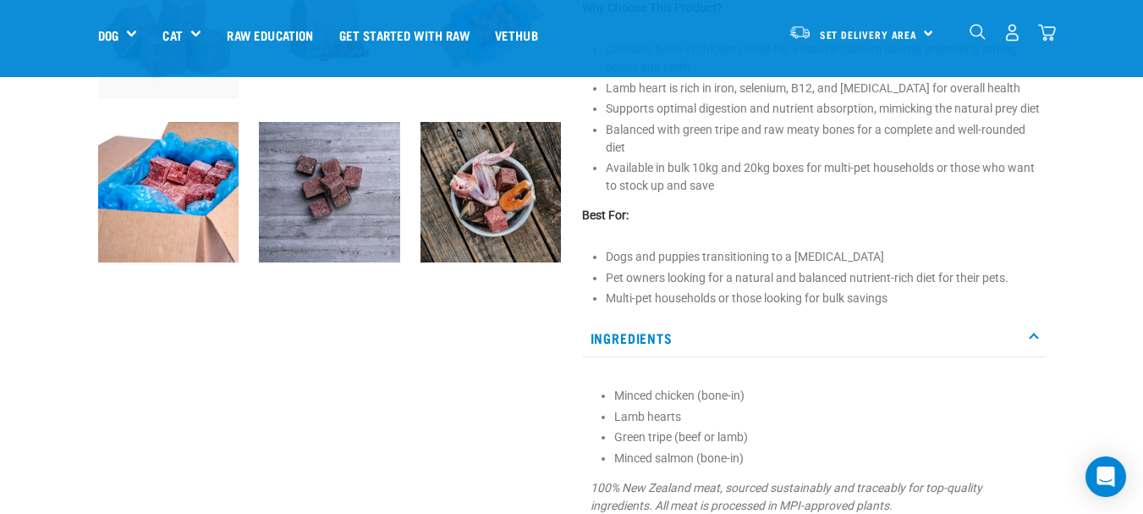
click at [620, 339] on p "Ingredients" at bounding box center [814, 338] width 464 height 38
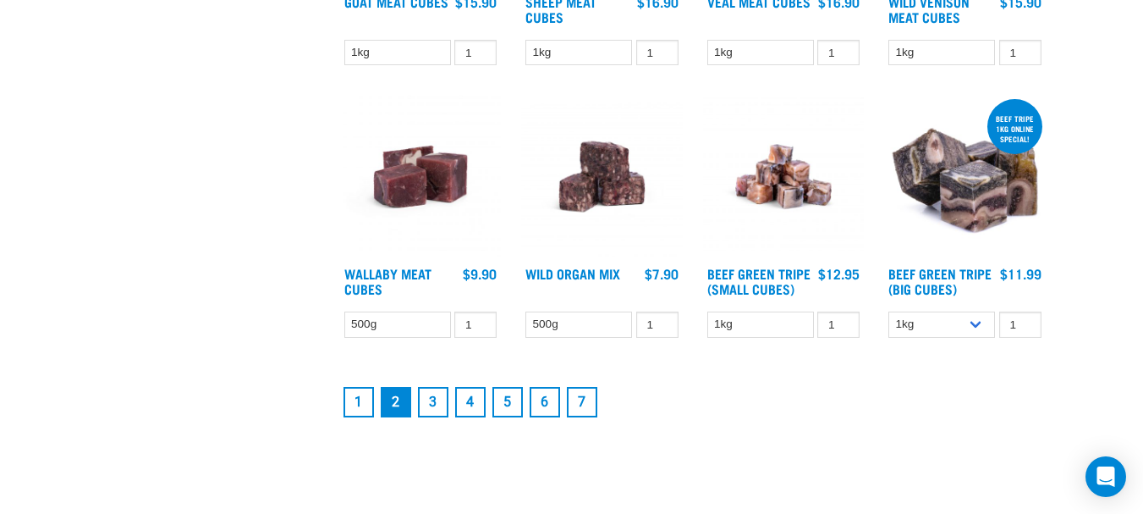
click at [360, 392] on link "1" at bounding box center [358, 402] width 30 height 30
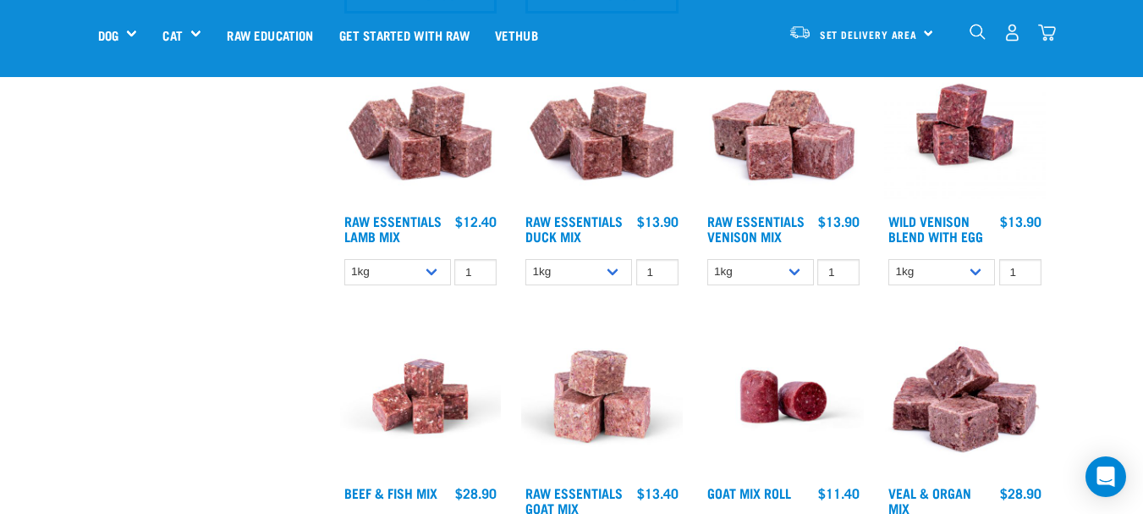
scroll to position [1128, 0]
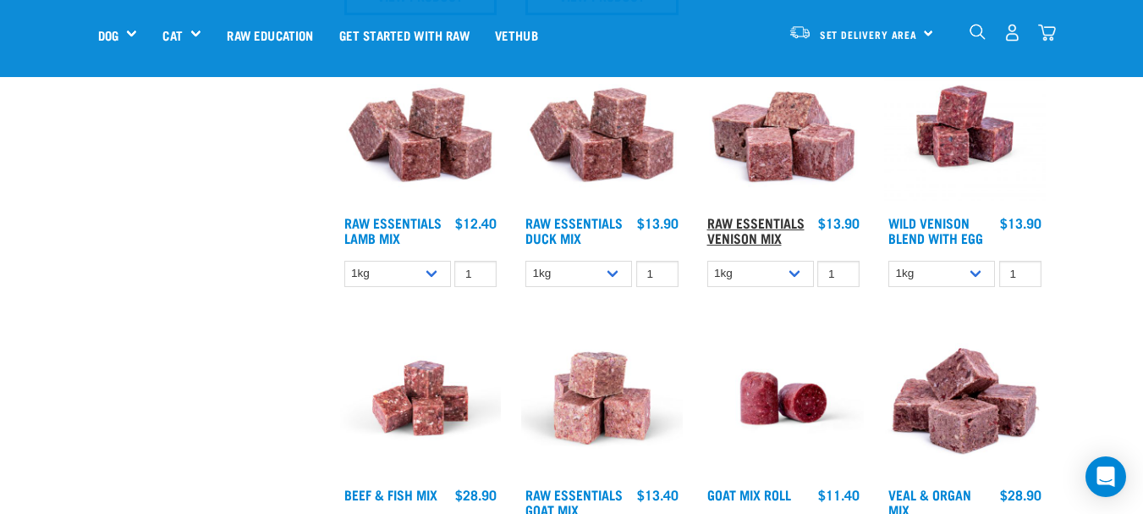
click at [764, 230] on link "Raw Essentials Venison Mix" at bounding box center [755, 229] width 97 height 23
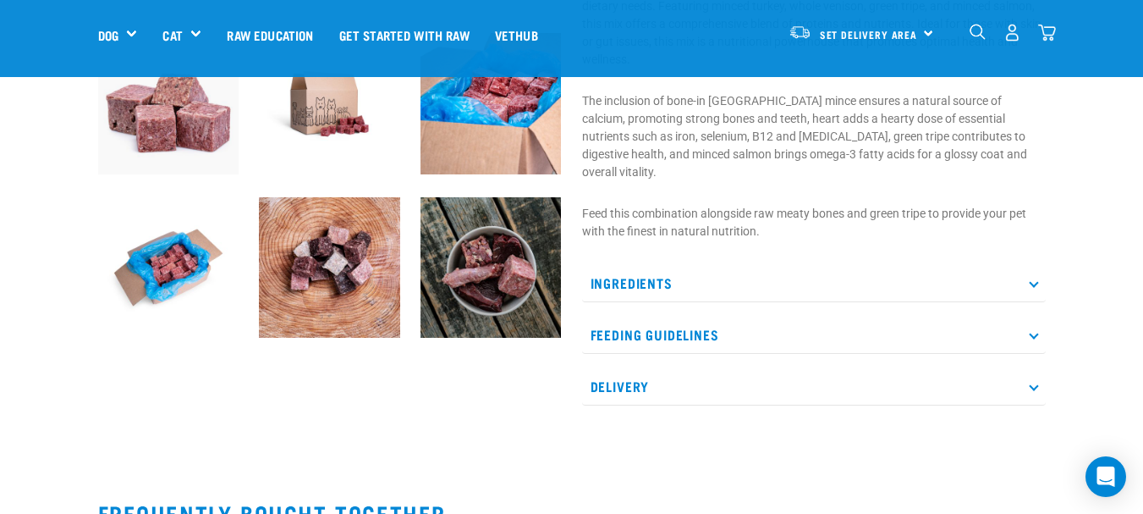
scroll to position [573, 0]
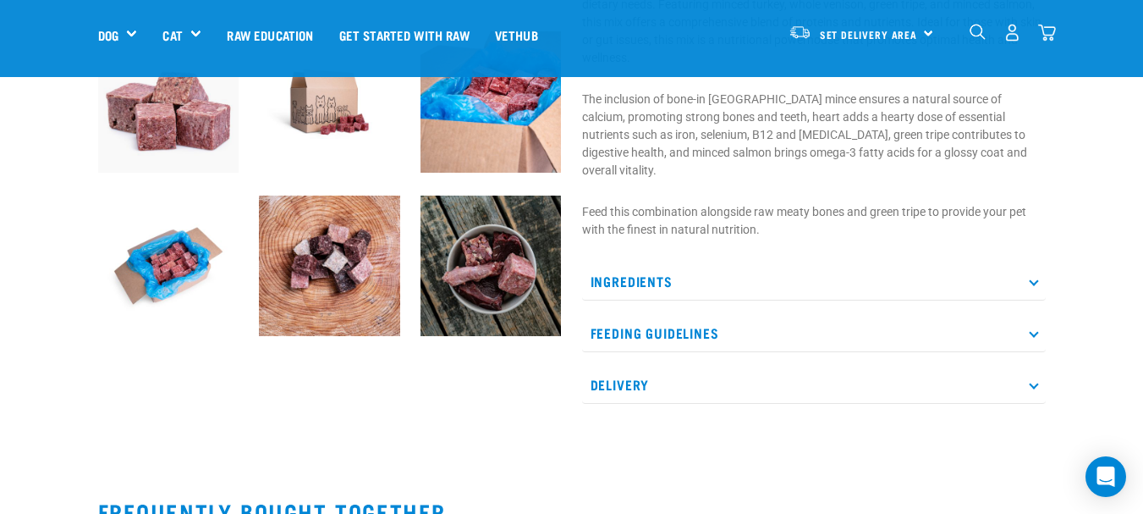
click at [1033, 277] on icon at bounding box center [1033, 281] width 9 height 9
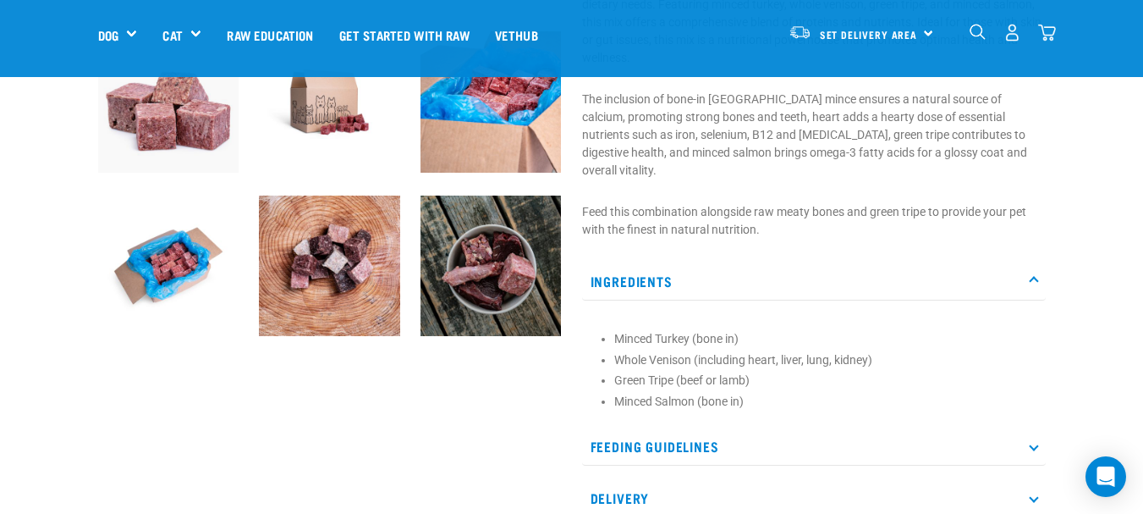
click at [1033, 277] on icon at bounding box center [1033, 281] width 9 height 9
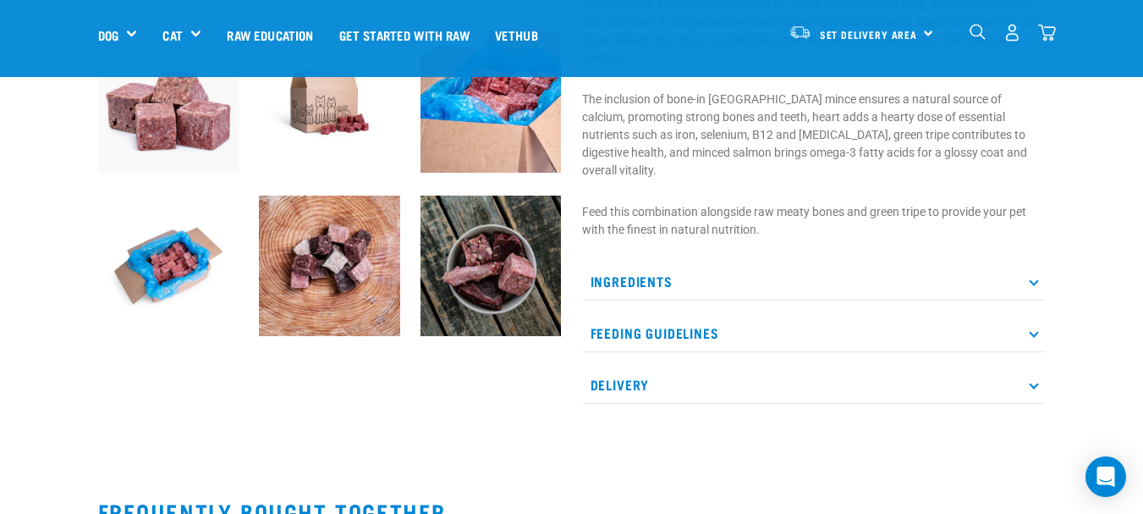
click at [1033, 277] on icon at bounding box center [1033, 281] width 9 height 9
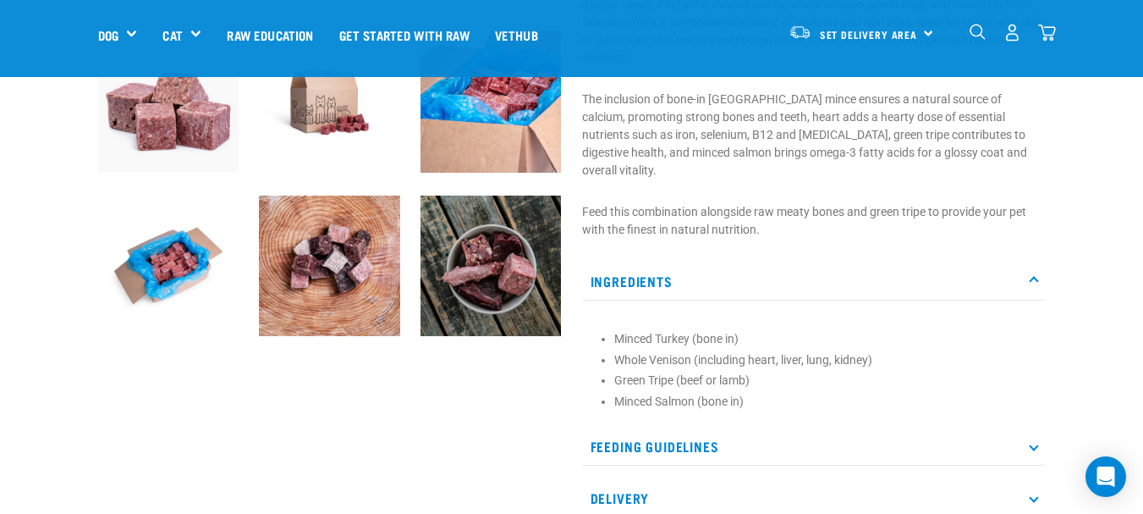
click at [1033, 277] on icon at bounding box center [1033, 281] width 9 height 9
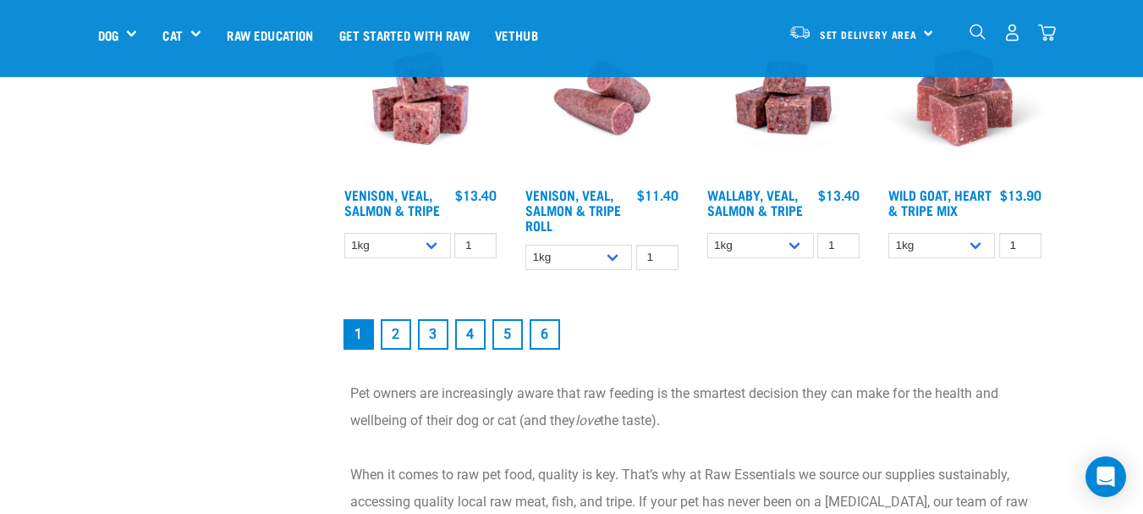
scroll to position [2255, 0]
click at [933, 199] on link "Wild Goat, Heart & Tripe Mix" at bounding box center [939, 201] width 103 height 23
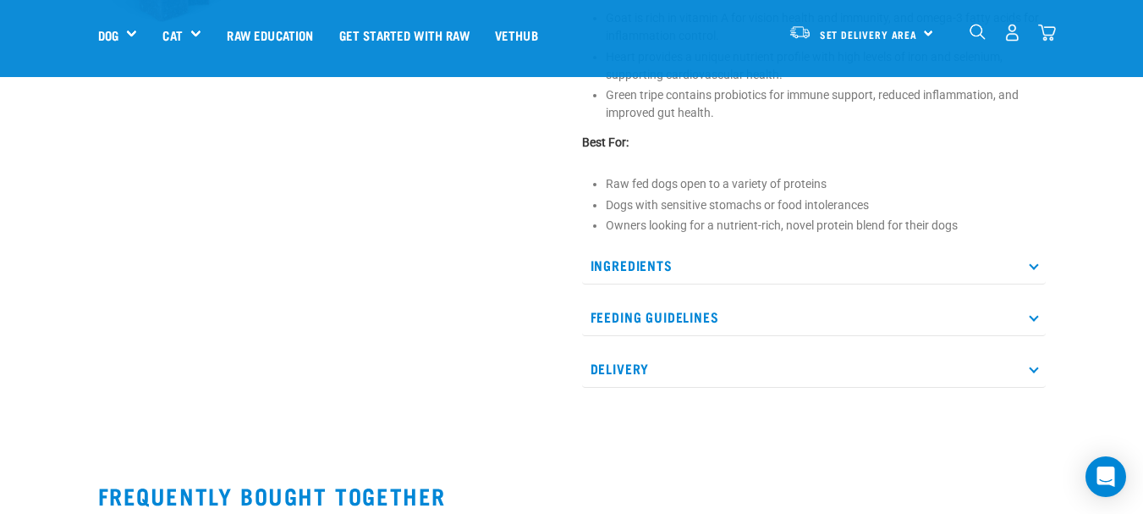
scroll to position [712, 0]
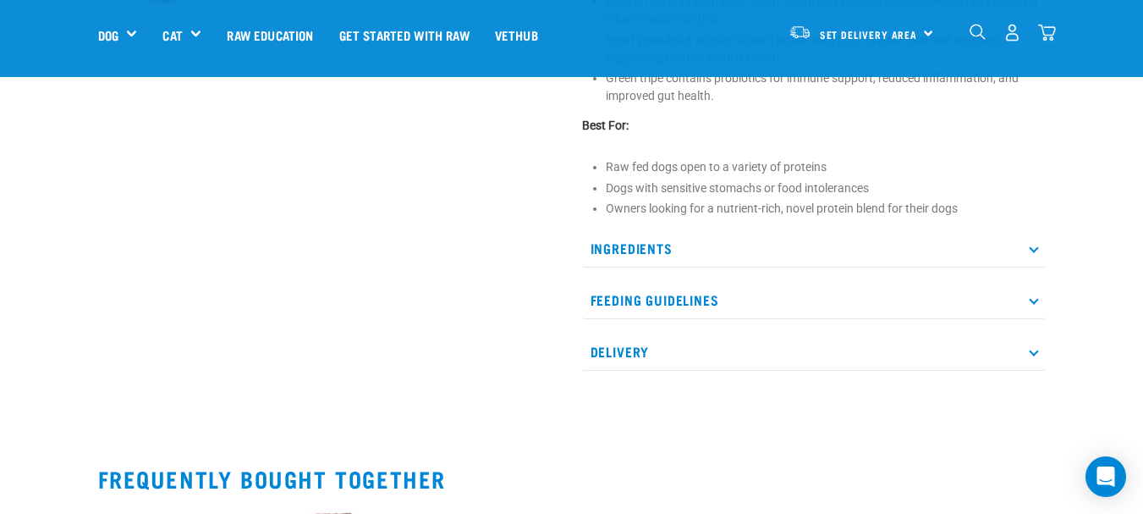
click at [1035, 251] on icon at bounding box center [1033, 248] width 9 height 9
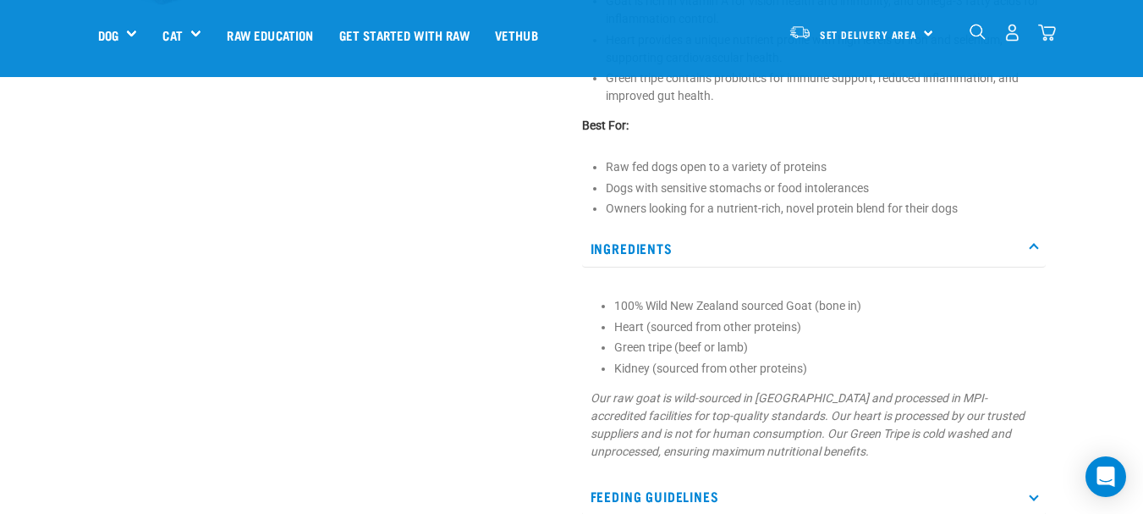
click at [1035, 251] on icon at bounding box center [1033, 248] width 9 height 9
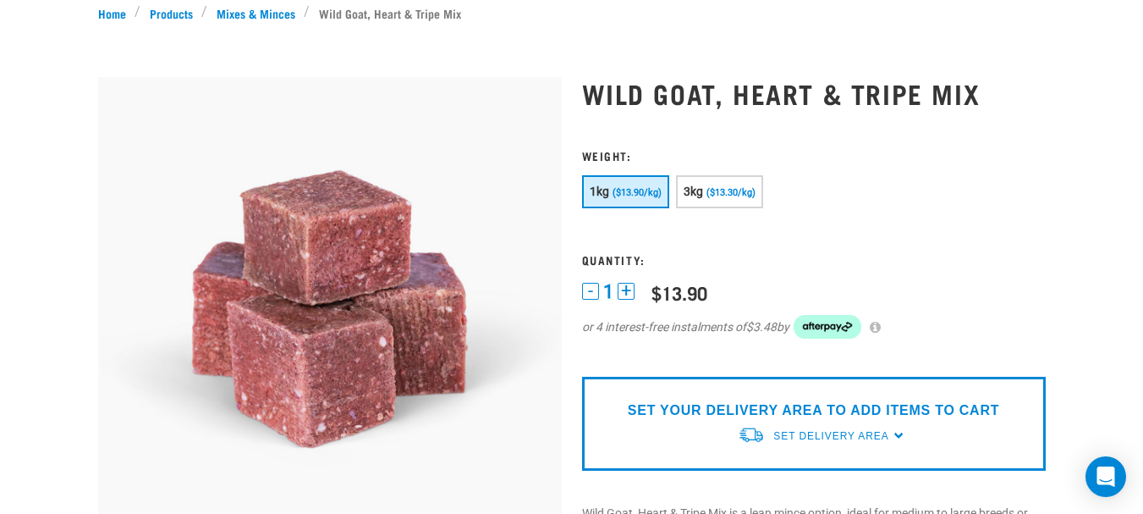
scroll to position [0, 0]
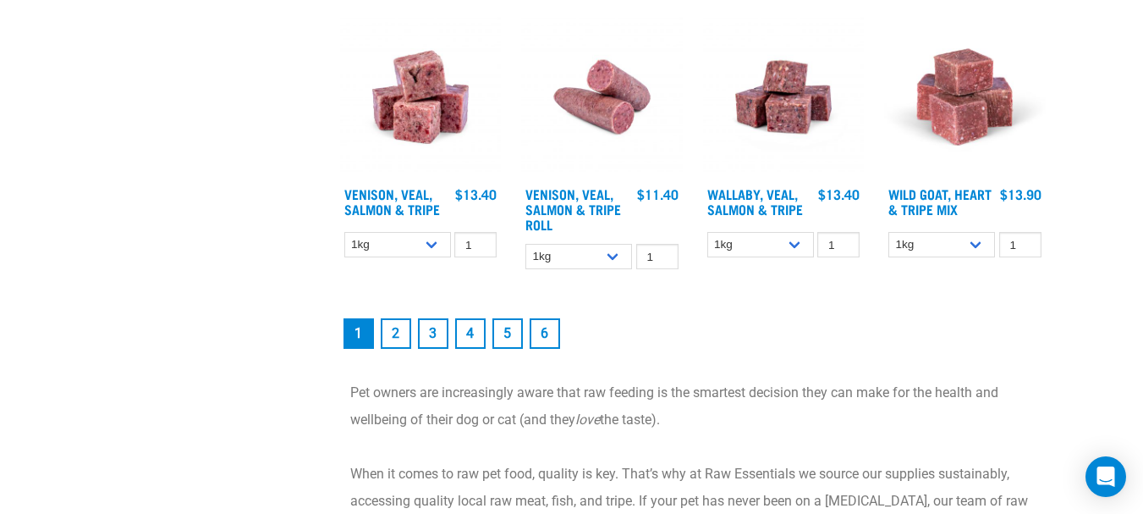
click at [394, 337] on link "2" at bounding box center [396, 333] width 30 height 30
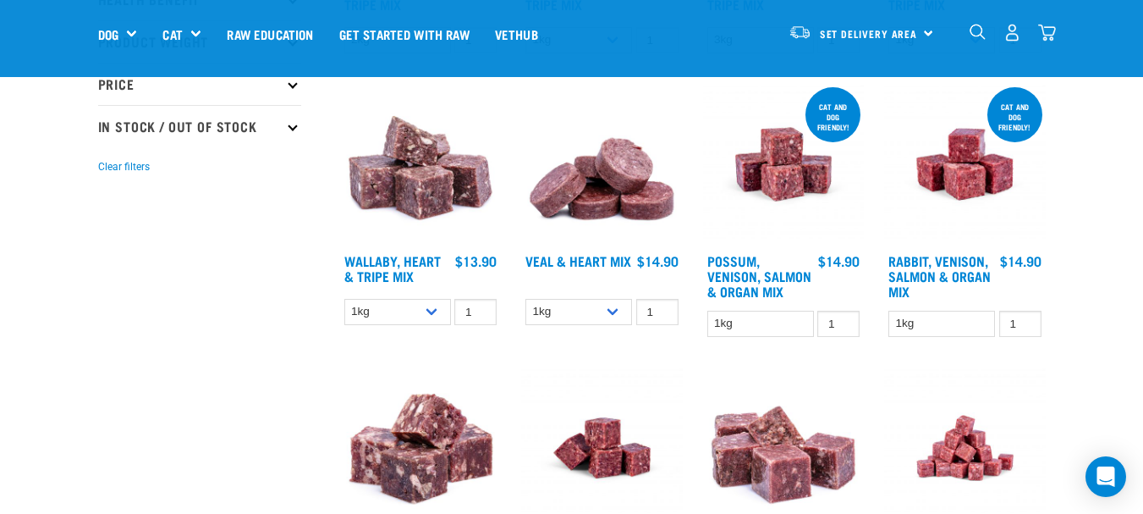
scroll to position [456, 0]
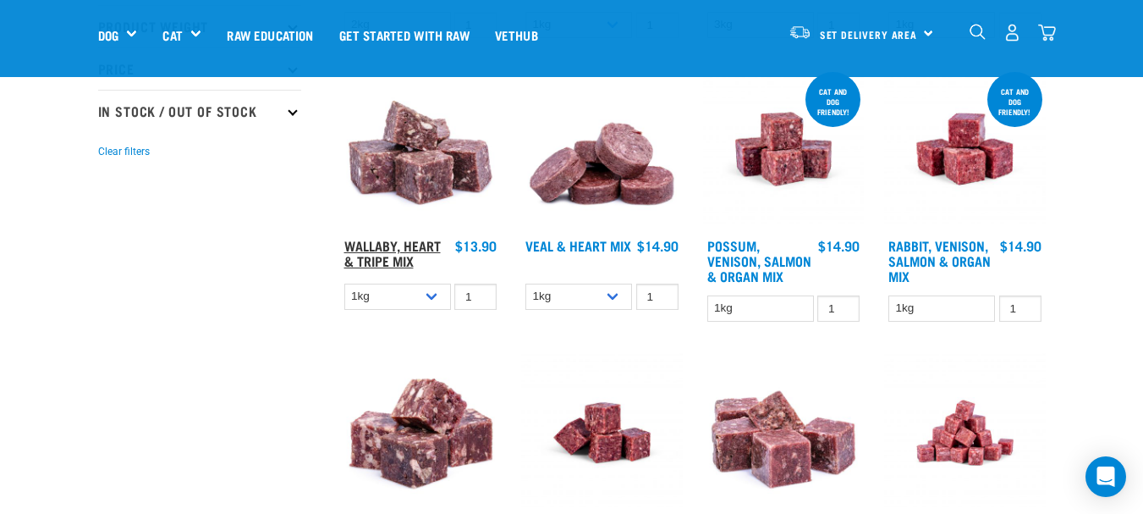
click at [413, 247] on link "Wallaby, Heart & Tripe Mix" at bounding box center [392, 252] width 96 height 23
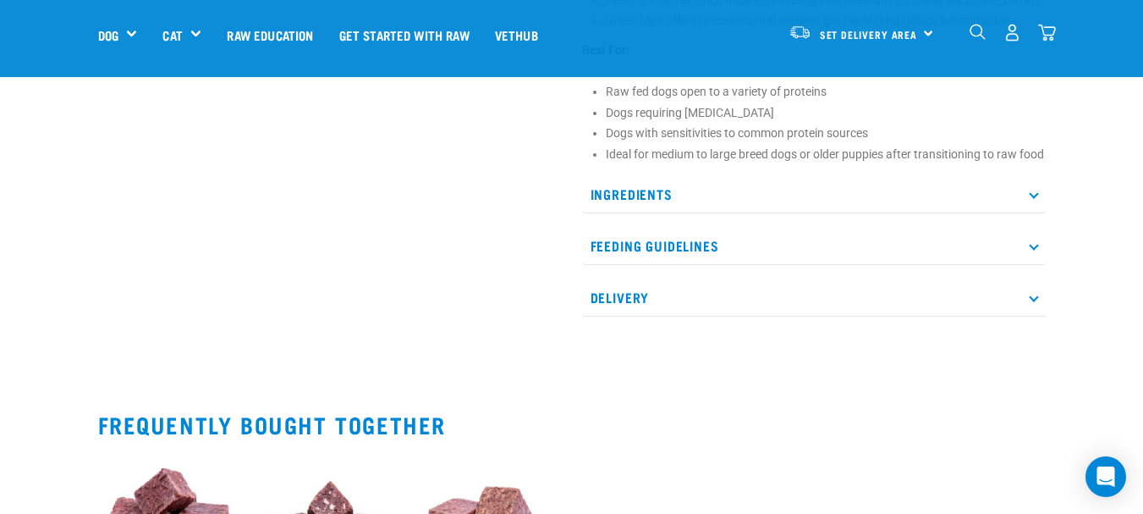
scroll to position [753, 0]
click at [1029, 212] on p "Ingredients" at bounding box center [814, 193] width 464 height 38
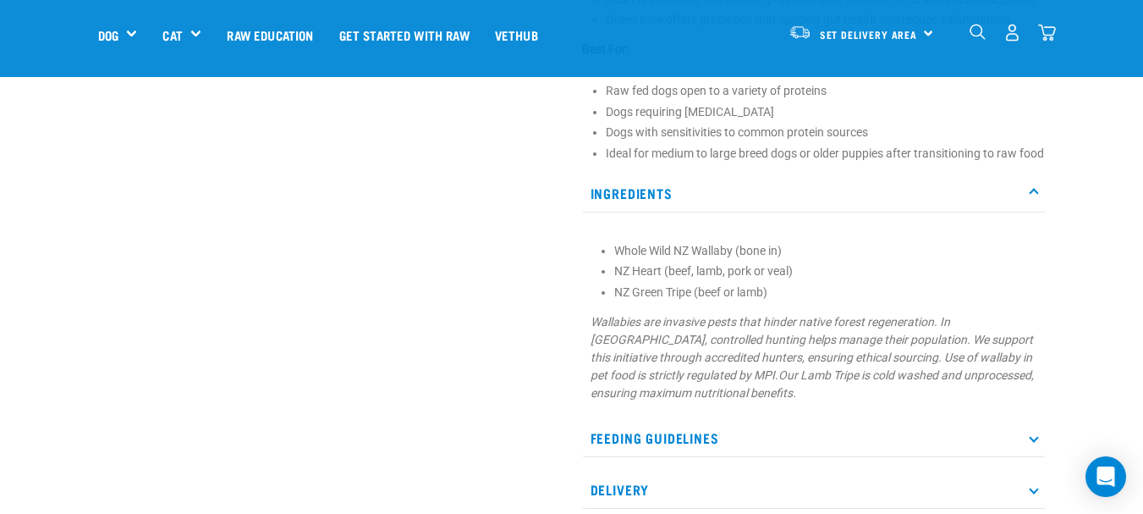
click at [1029, 212] on p "Ingredients" at bounding box center [814, 193] width 464 height 38
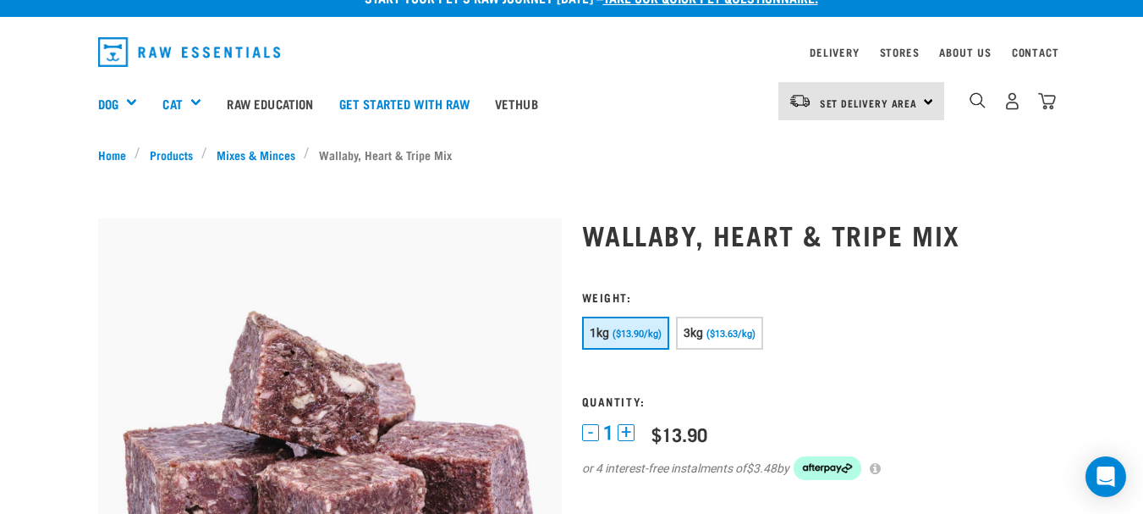
scroll to position [0, 0]
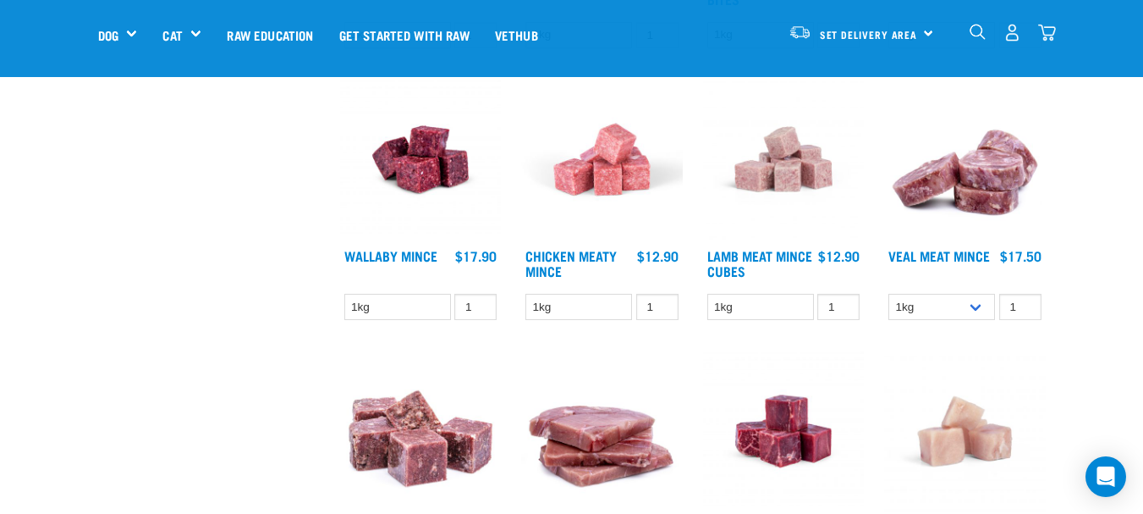
scroll to position [1273, 0]
click at [563, 401] on img at bounding box center [602, 430] width 162 height 162
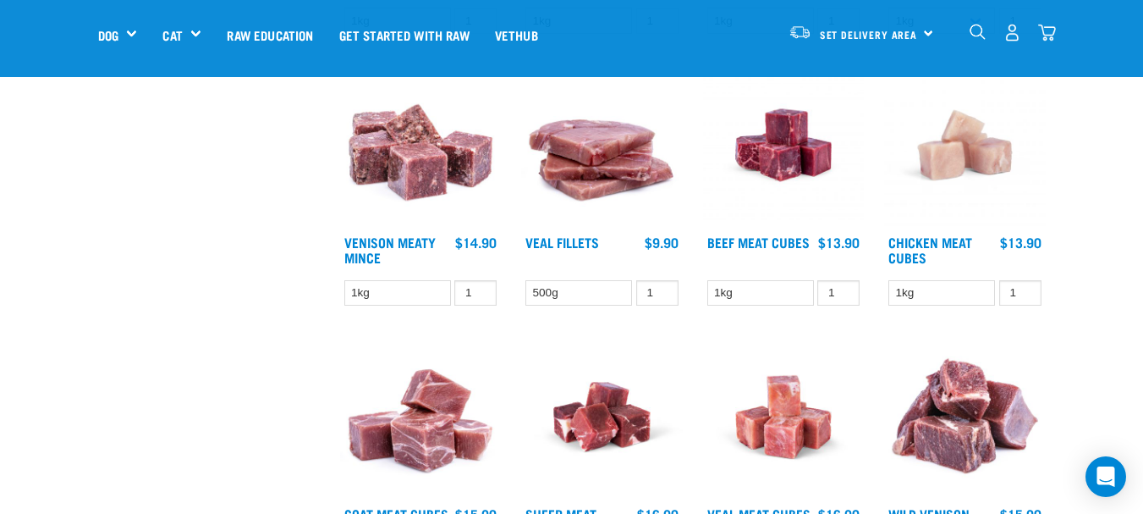
scroll to position [1561, 0]
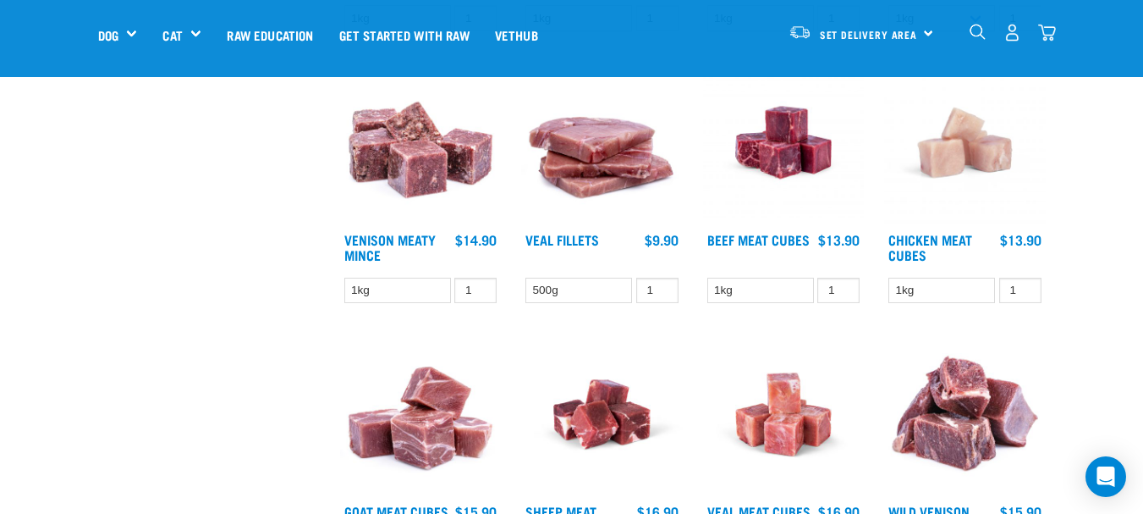
click at [416, 166] on img at bounding box center [421, 143] width 162 height 162
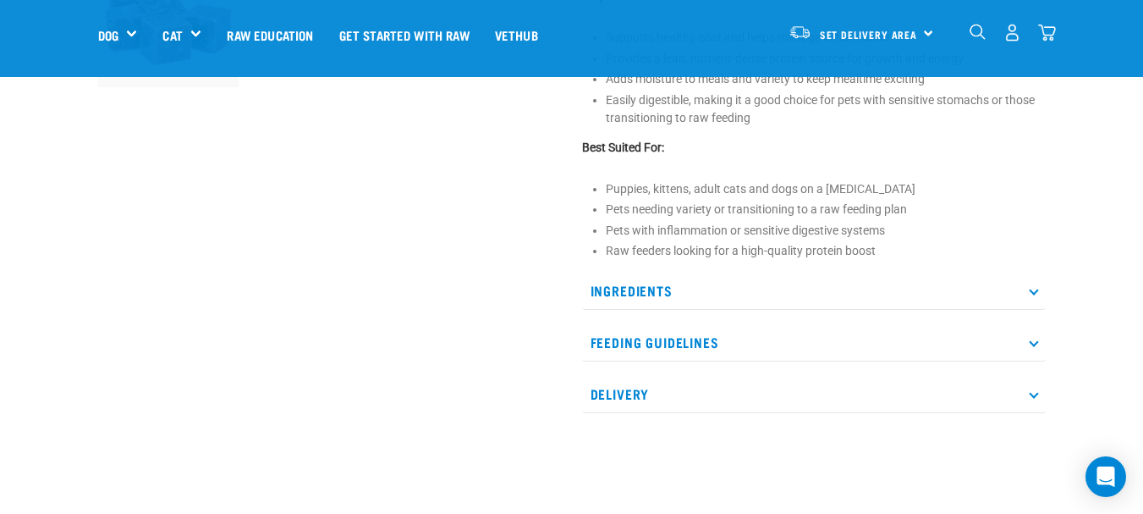
scroll to position [659, 0]
click at [1034, 291] on icon at bounding box center [1033, 289] width 9 height 9
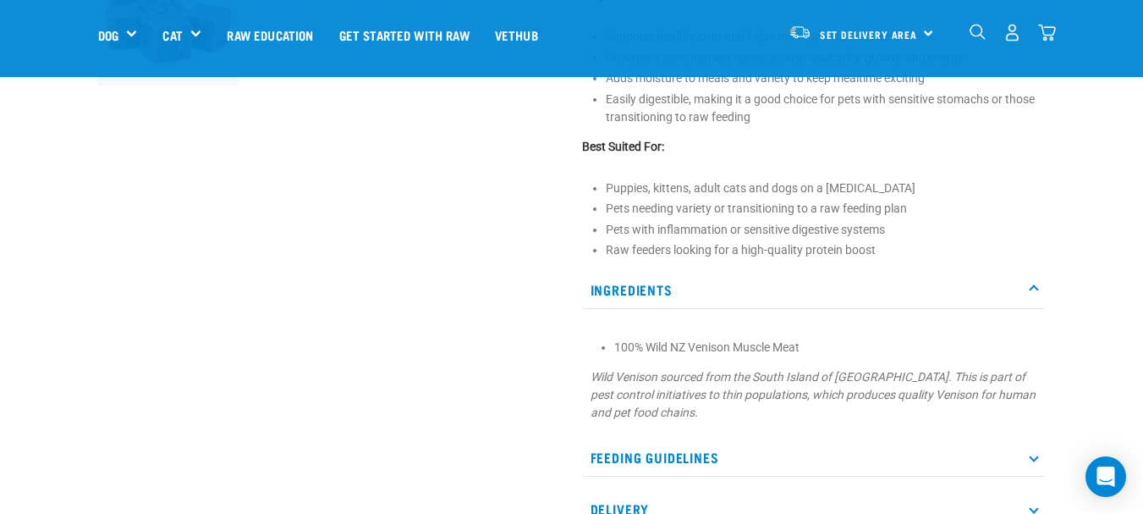
click at [1034, 291] on icon at bounding box center [1033, 289] width 9 height 9
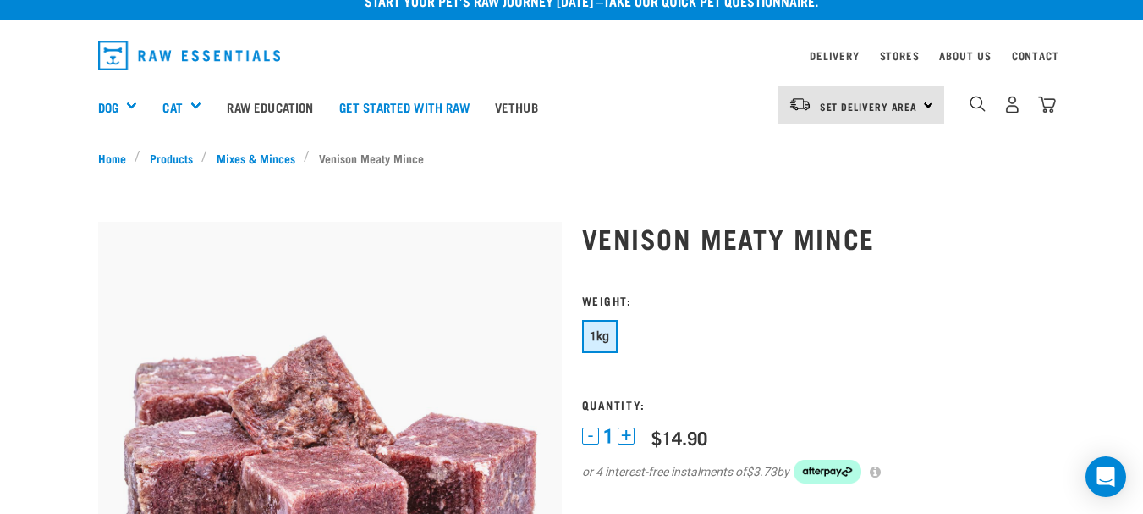
scroll to position [0, 0]
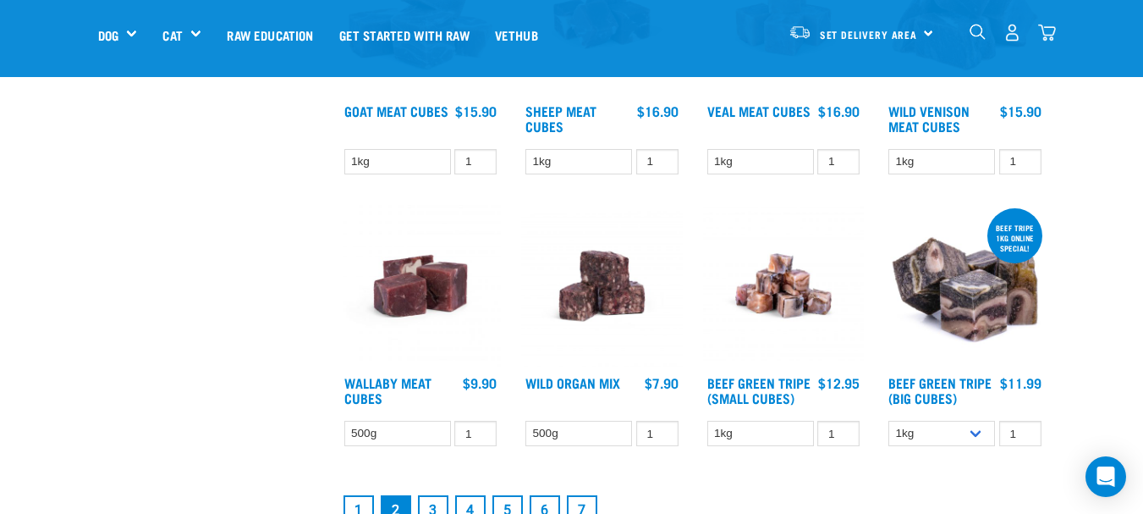
scroll to position [1962, 0]
click at [977, 336] on img at bounding box center [965, 285] width 162 height 162
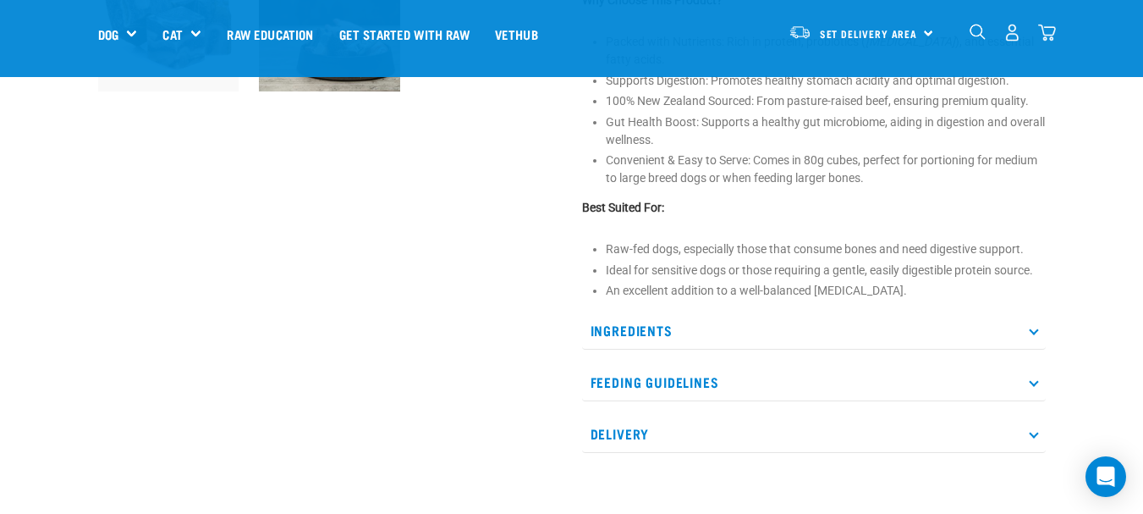
scroll to position [653, 0]
click at [1034, 332] on icon at bounding box center [1033, 331] width 9 height 9
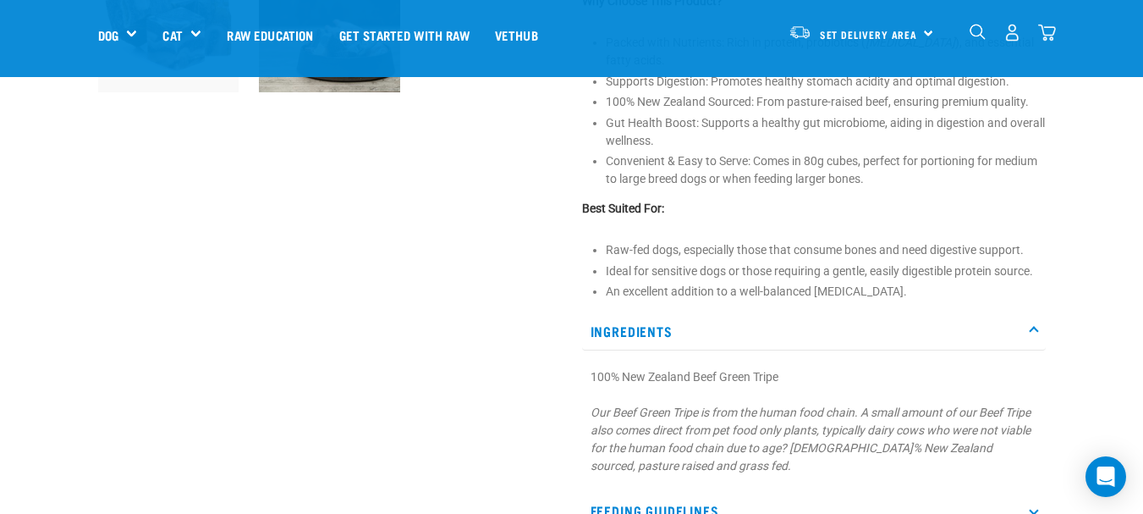
click at [1034, 332] on icon at bounding box center [1033, 331] width 9 height 9
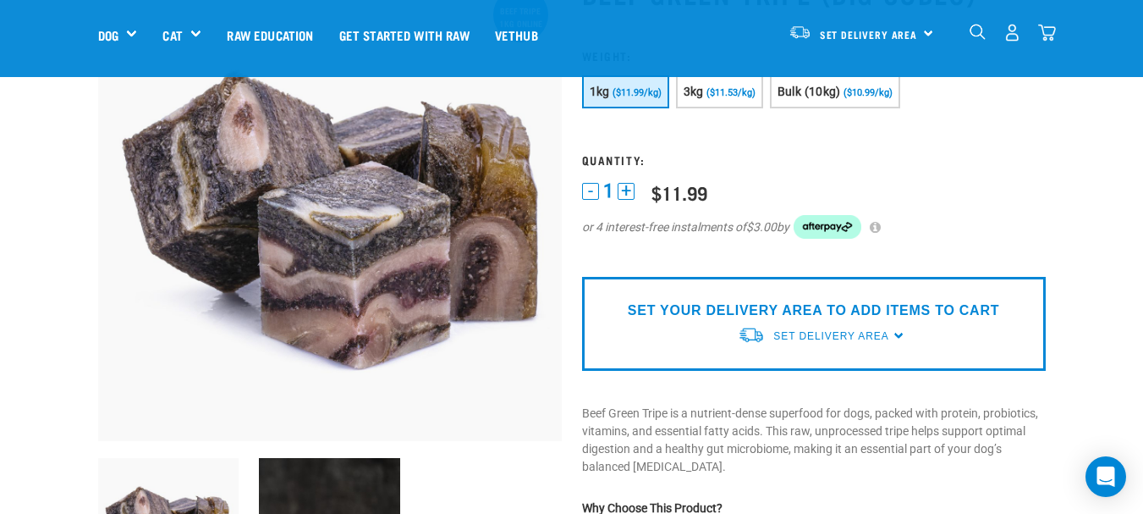
scroll to position [0, 0]
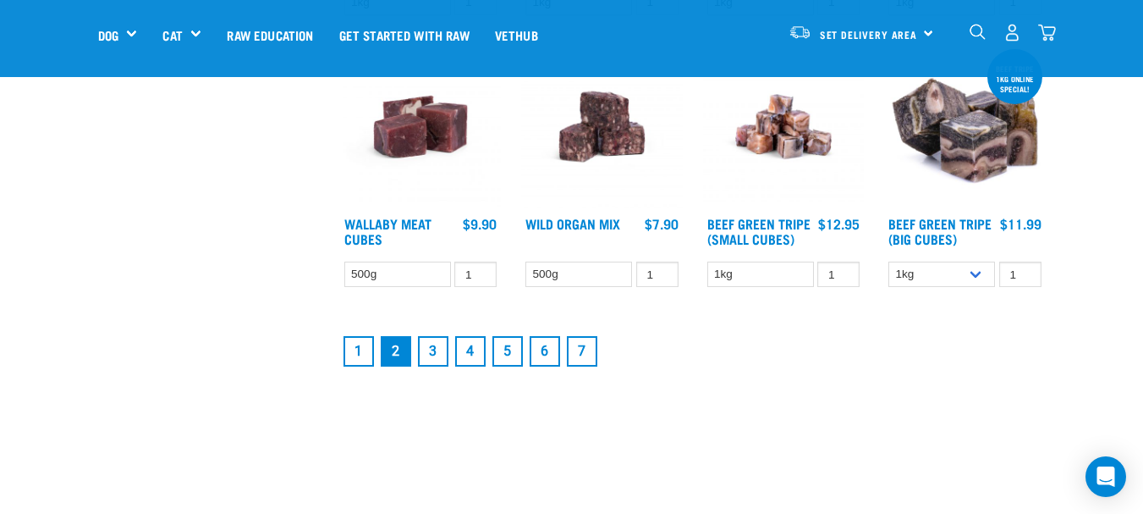
scroll to position [2118, 0]
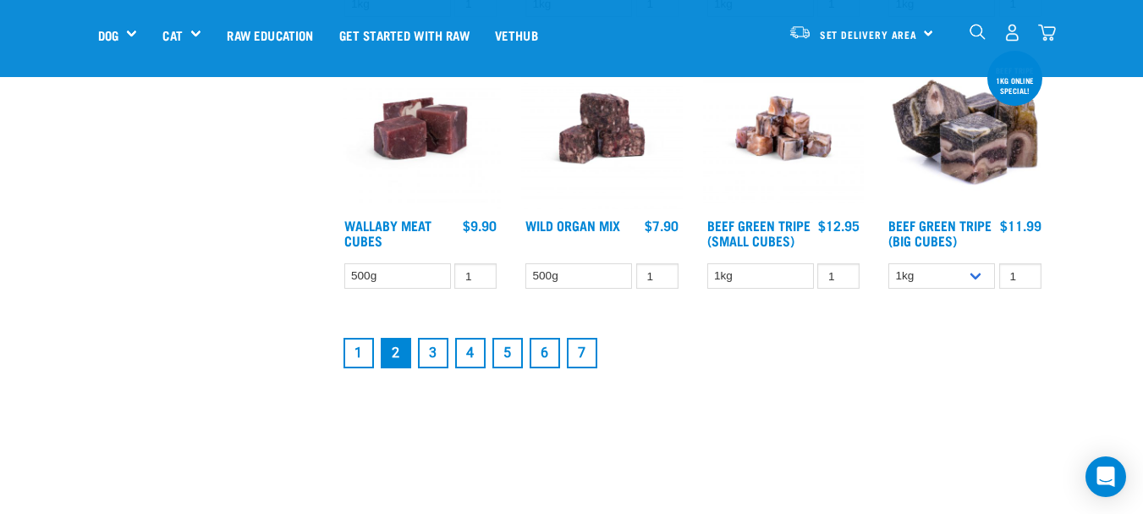
click at [432, 358] on link "3" at bounding box center [433, 353] width 30 height 30
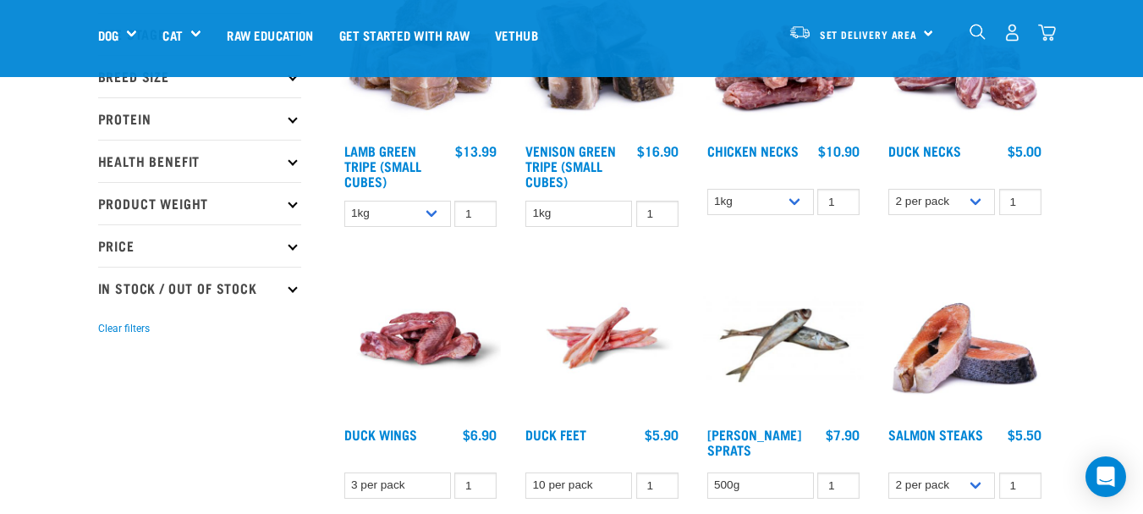
scroll to position [280, 0]
click at [432, 358] on img at bounding box center [421, 337] width 162 height 162
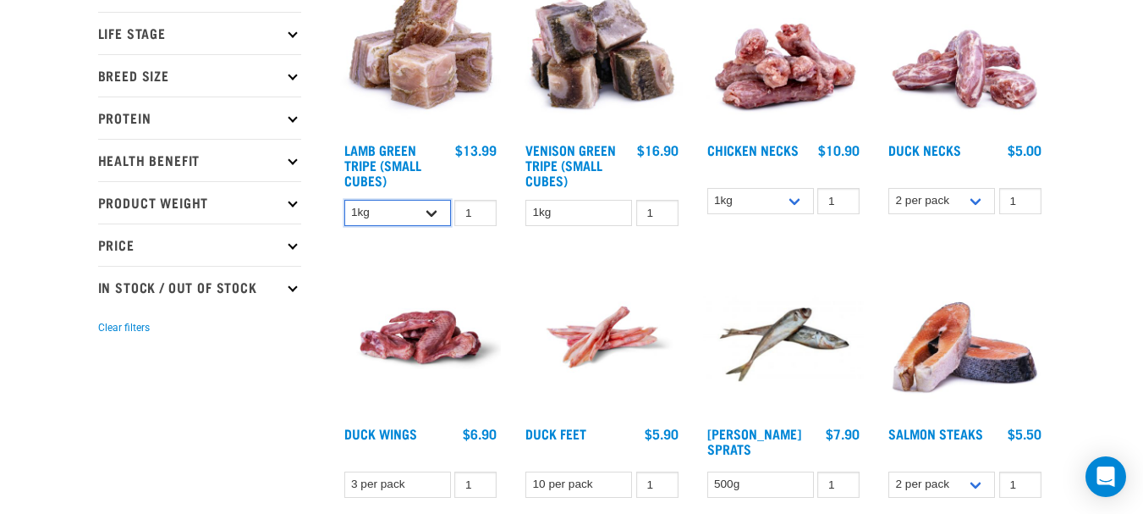
click at [431, 213] on select "1kg 3kg" at bounding box center [397, 213] width 107 height 26
click at [716, 269] on img at bounding box center [784, 337] width 162 height 162
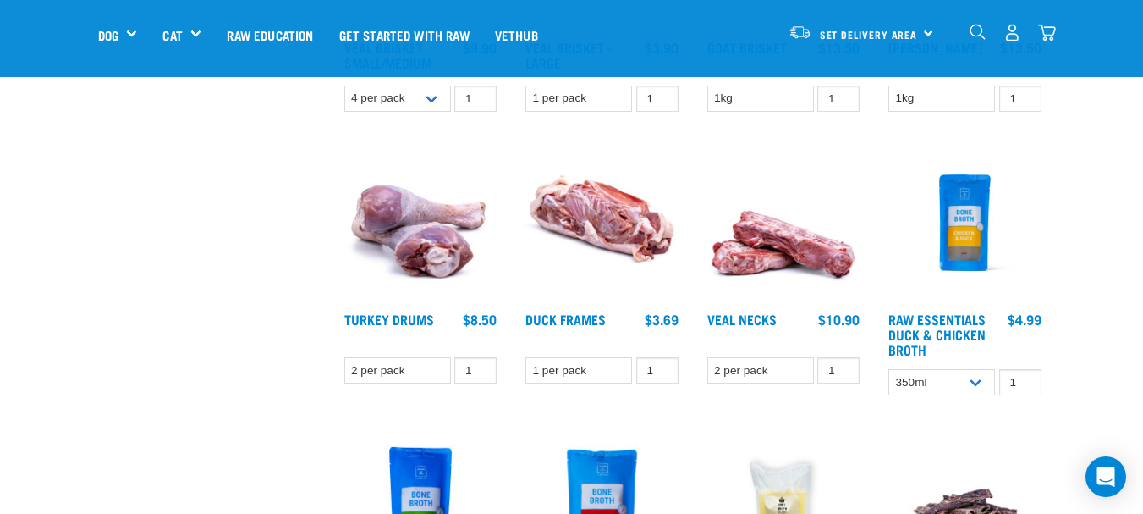
scroll to position [1221, 0]
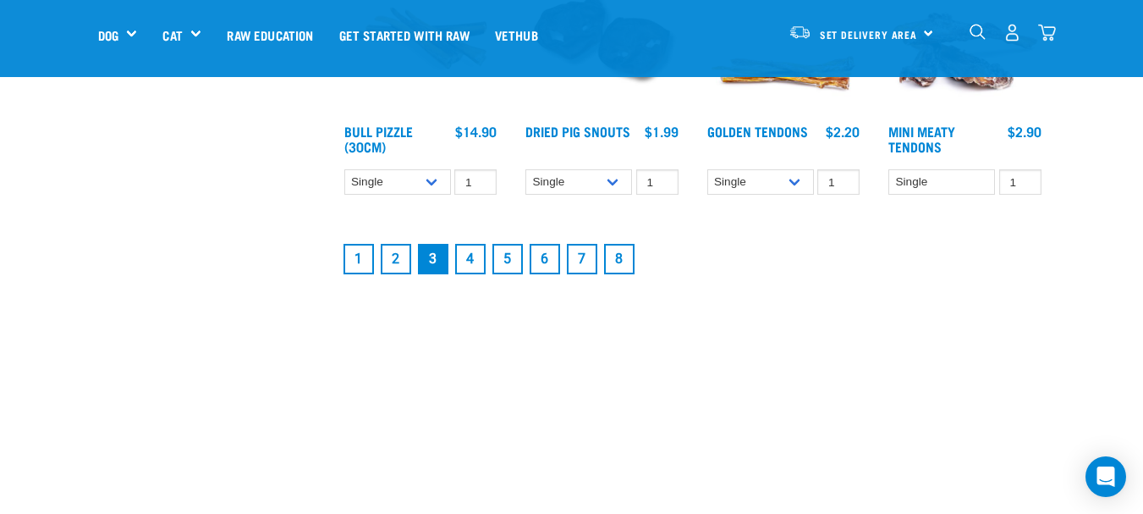
scroll to position [2237, 0]
click at [540, 248] on link "6" at bounding box center [545, 258] width 30 height 30
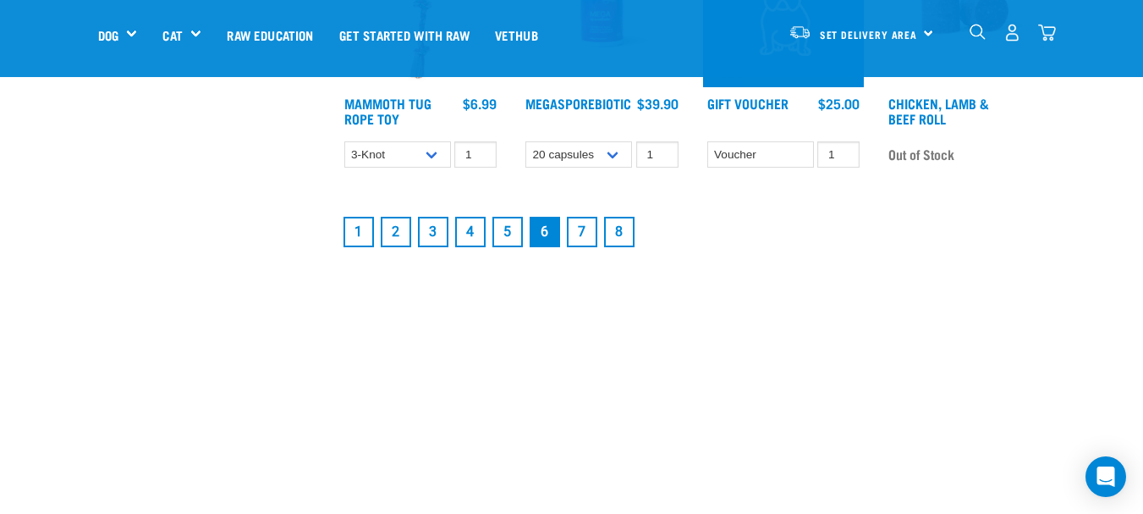
scroll to position [2305, 0]
click at [578, 244] on link "7" at bounding box center [582, 231] width 30 height 30
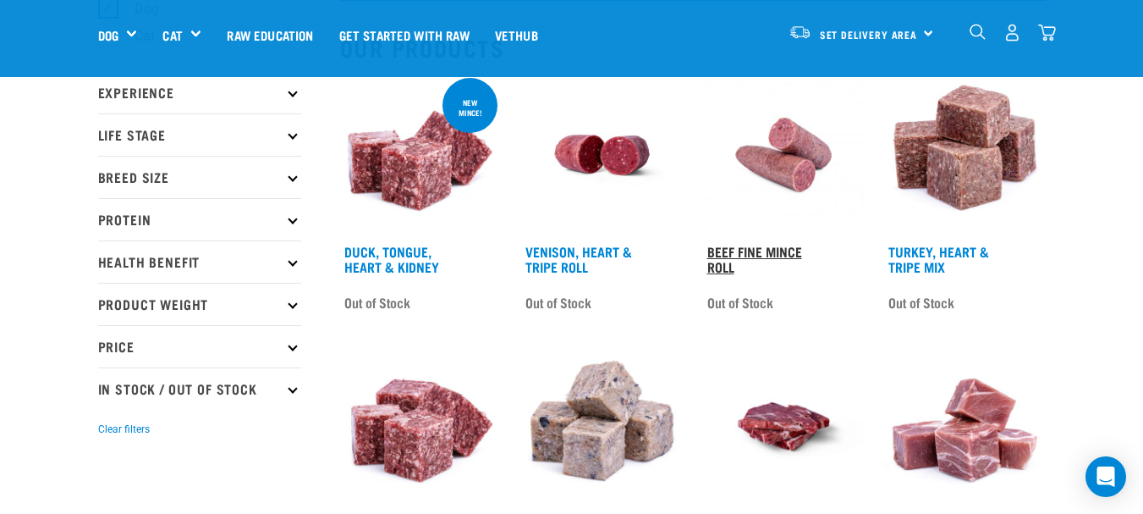
scroll to position [179, 0]
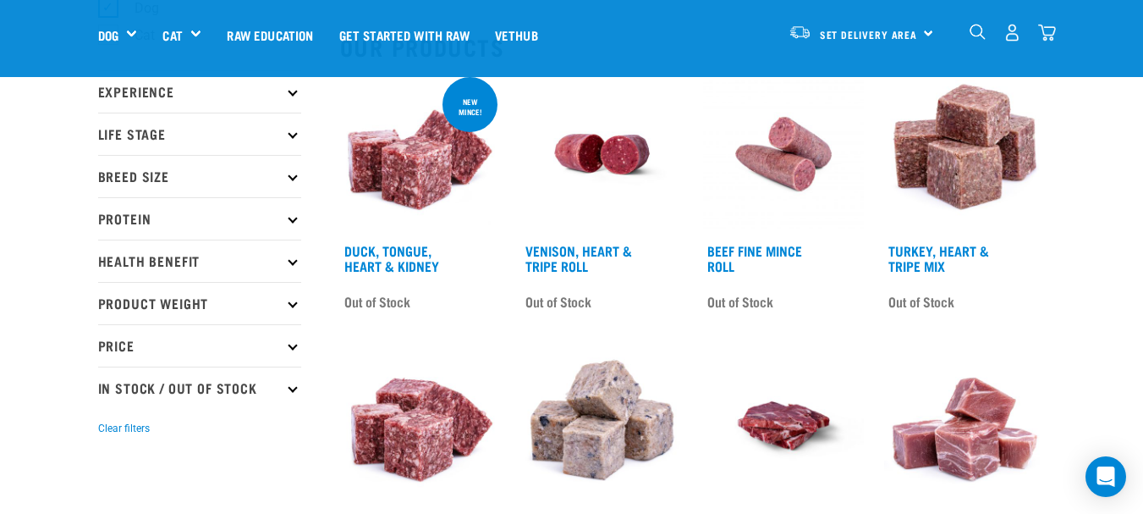
click at [758, 236] on link at bounding box center [784, 230] width 162 height 16
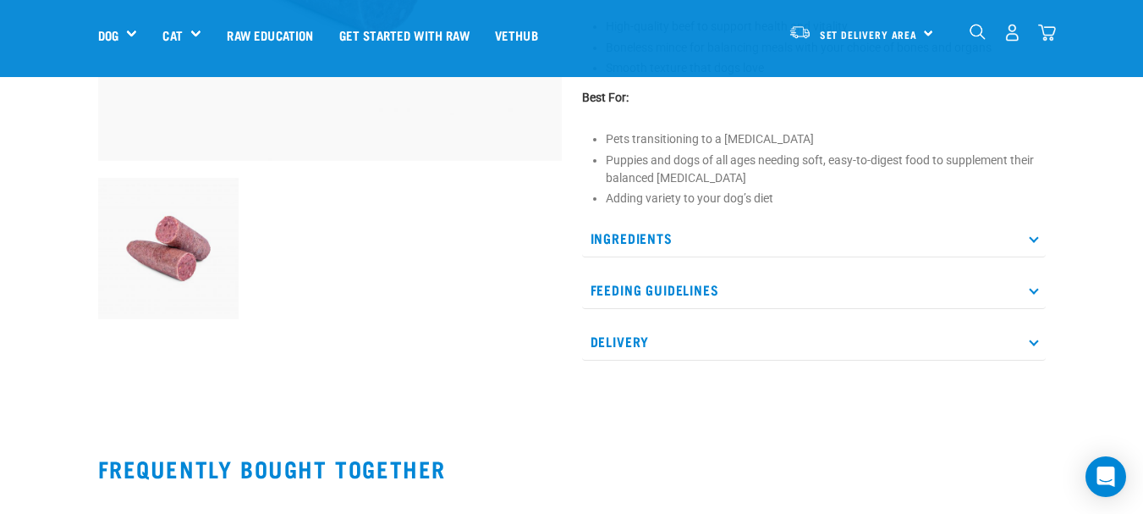
scroll to position [427, 0]
click at [1028, 234] on p "Ingredients" at bounding box center [814, 237] width 464 height 38
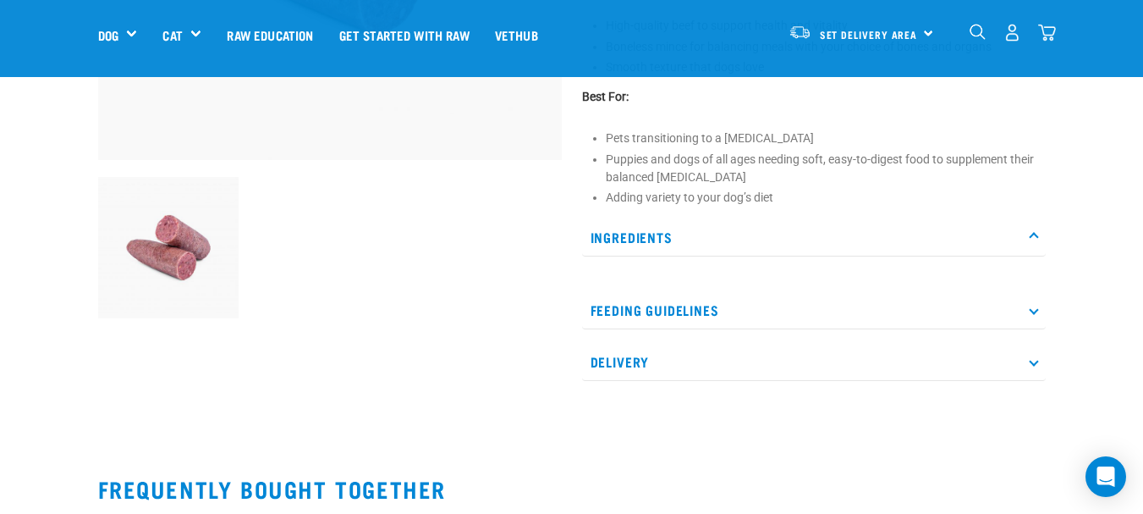
click at [1036, 236] on icon at bounding box center [1033, 236] width 9 height 9
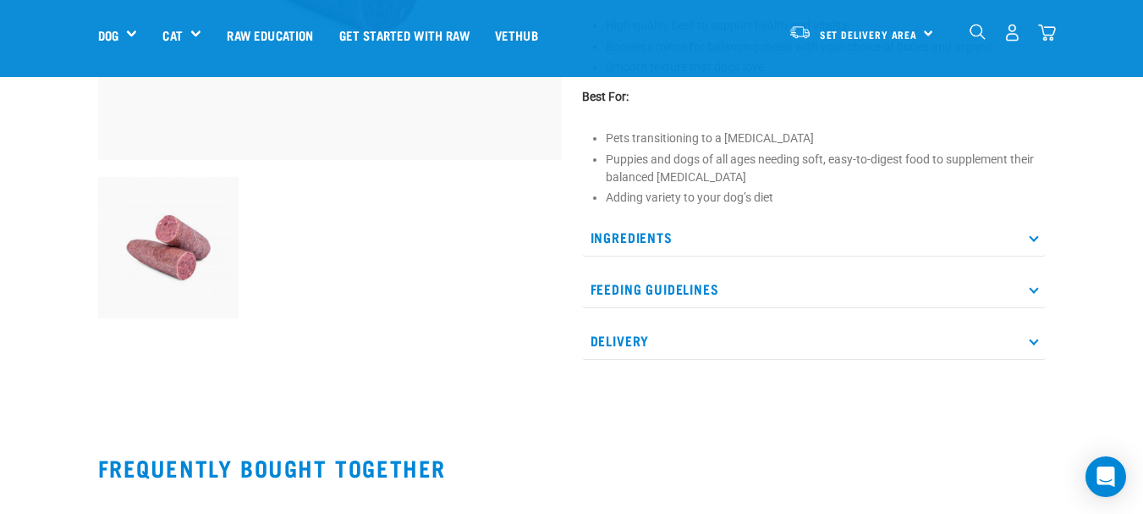
click at [1036, 236] on icon at bounding box center [1033, 236] width 9 height 9
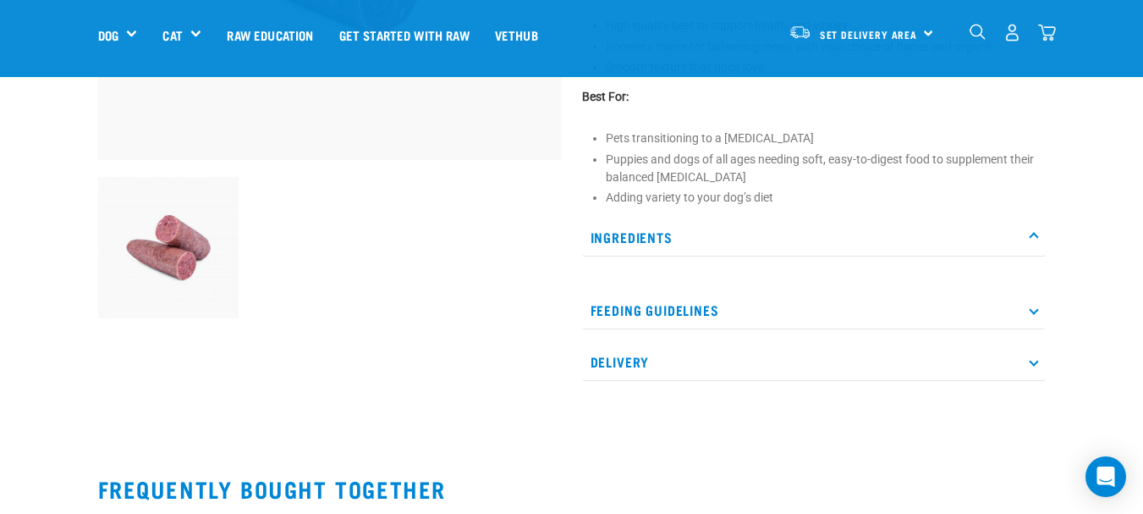
click at [1036, 236] on icon at bounding box center [1033, 236] width 9 height 9
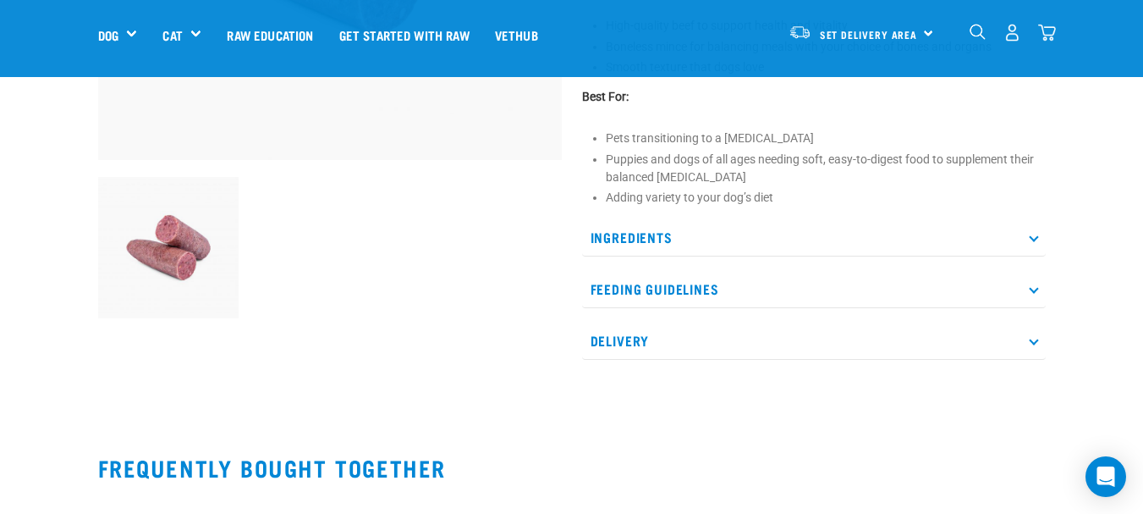
scroll to position [0, 0]
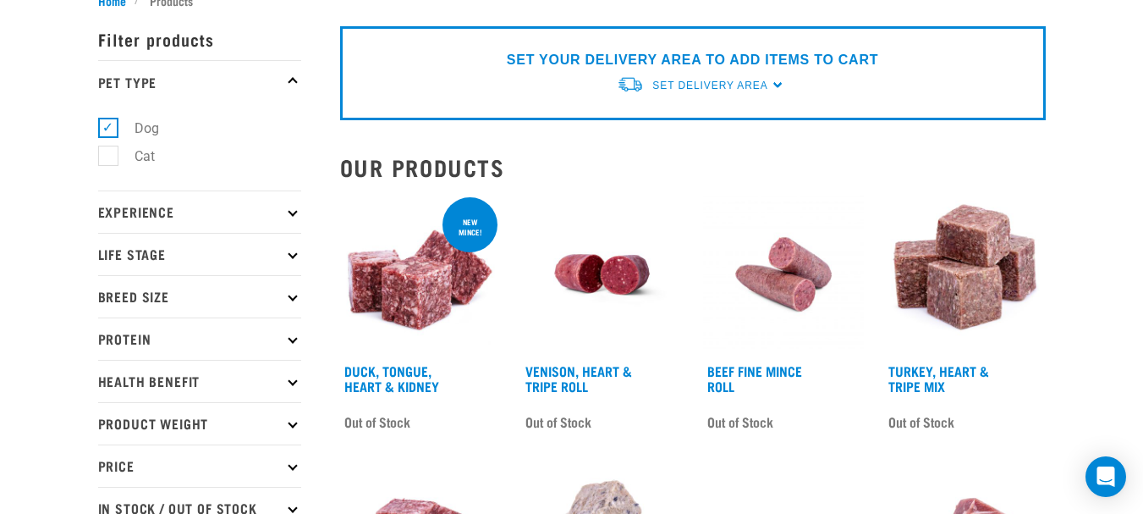
click at [592, 290] on img at bounding box center [602, 275] width 162 height 162
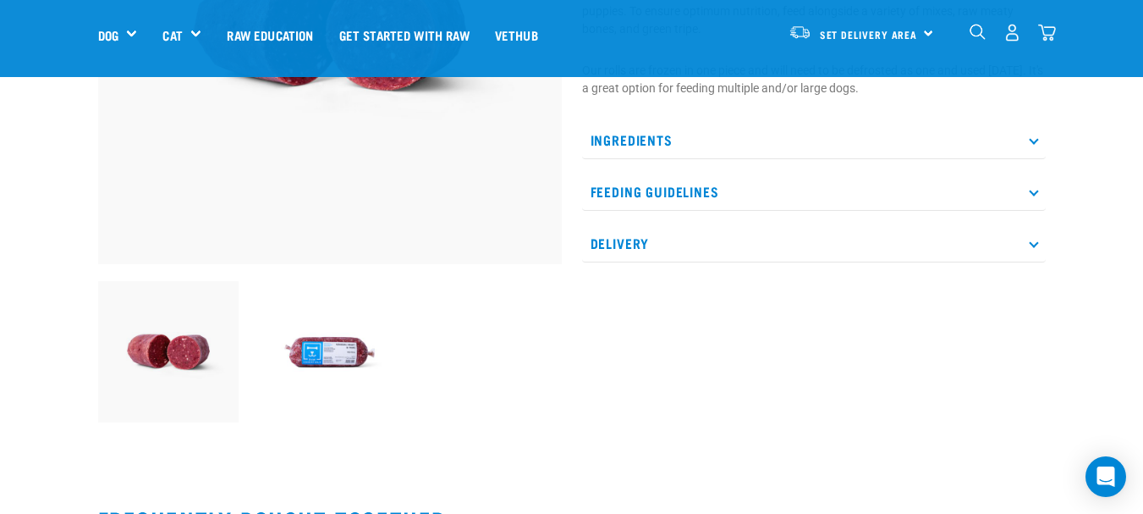
scroll to position [324, 0]
click at [1034, 138] on icon at bounding box center [1033, 138] width 9 height 9
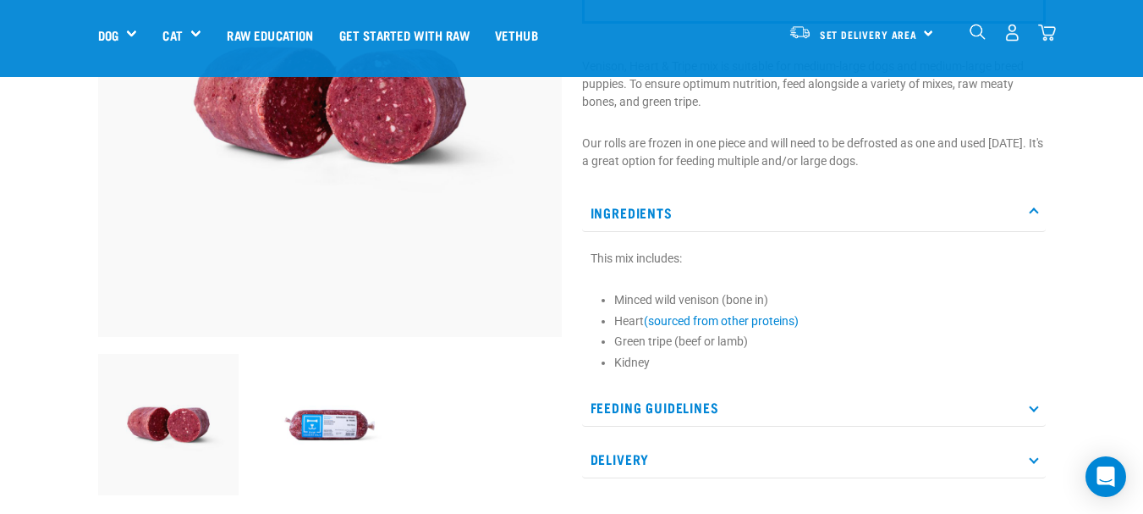
scroll to position [251, 0]
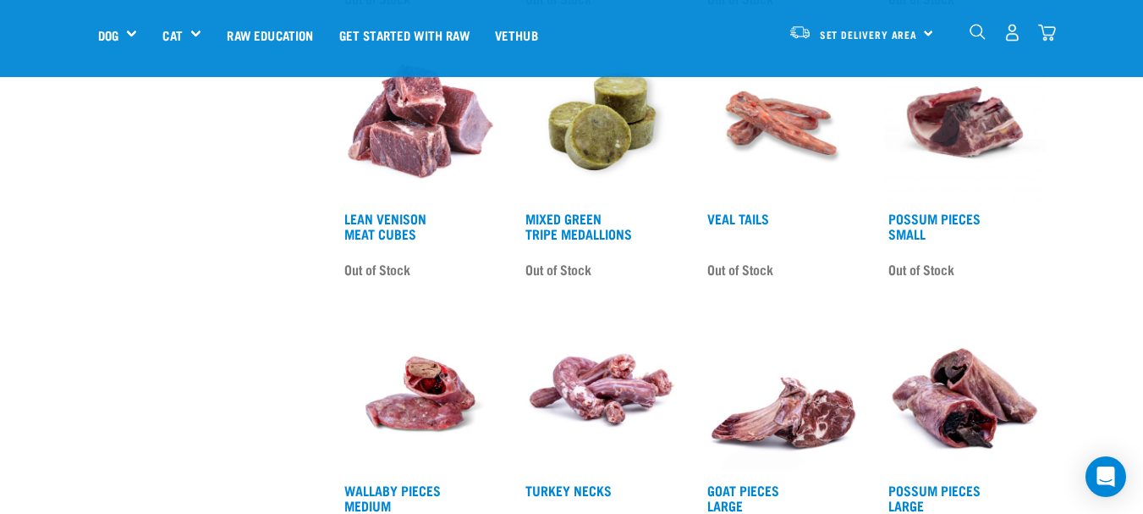
scroll to position [755, 0]
click at [590, 147] on img at bounding box center [602, 122] width 162 height 162
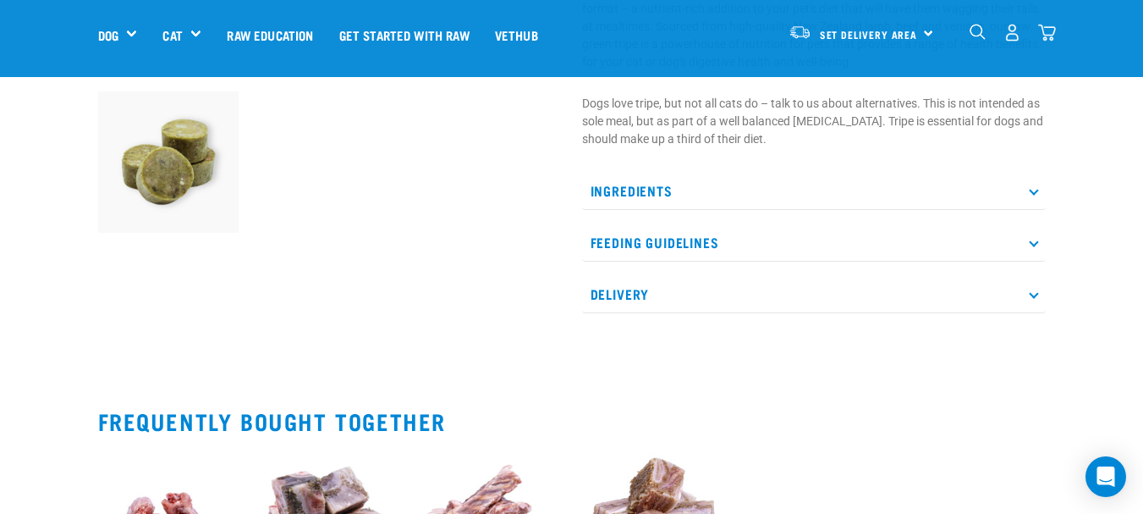
scroll to position [514, 0]
click at [1033, 195] on p "Ingredients" at bounding box center [814, 190] width 464 height 38
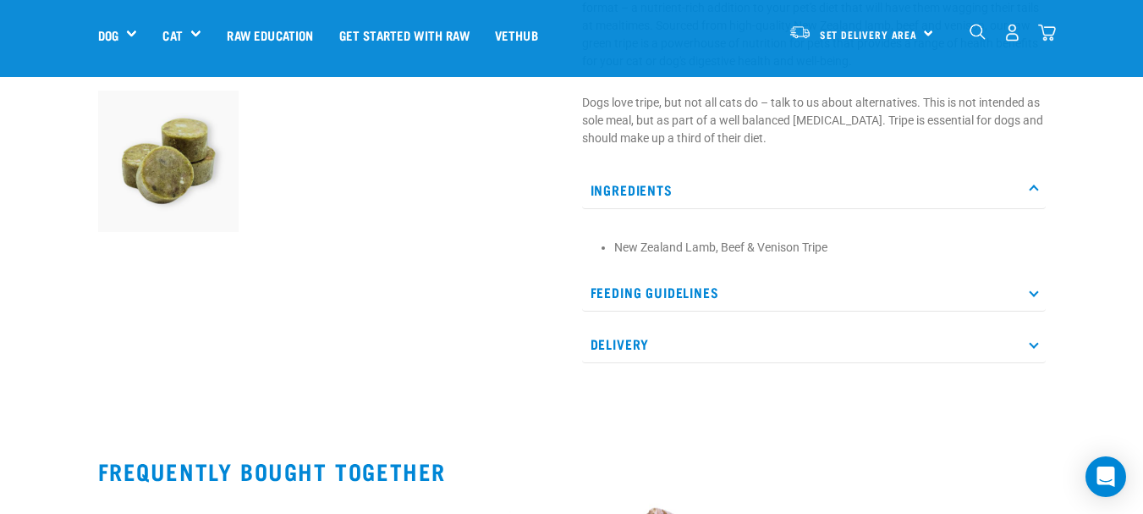
click at [1033, 195] on p "Ingredients" at bounding box center [814, 190] width 464 height 38
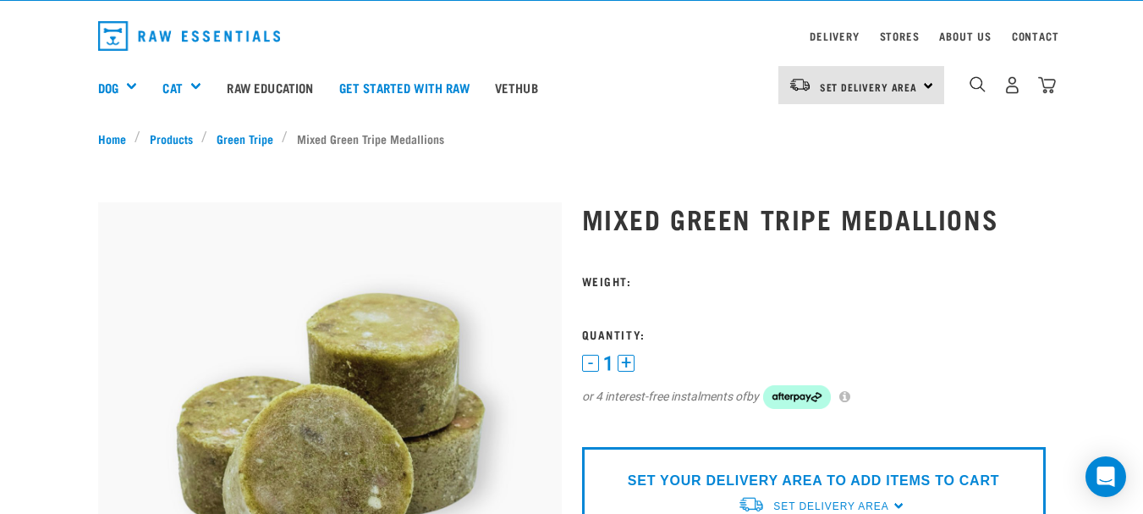
scroll to position [43, 0]
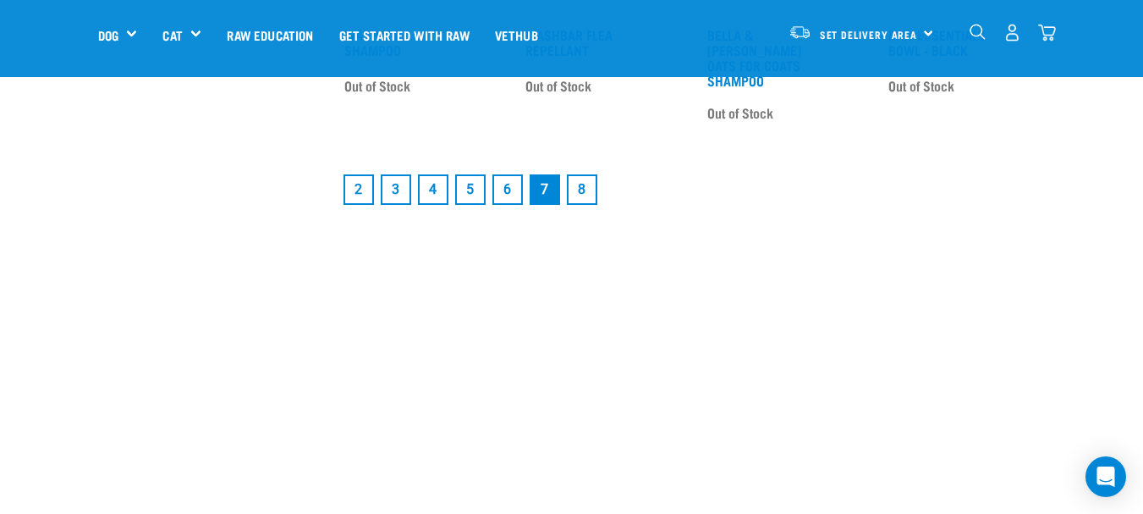
scroll to position [2318, 0]
click at [583, 190] on link "8" at bounding box center [582, 188] width 30 height 30
